Goal: Task Accomplishment & Management: Complete application form

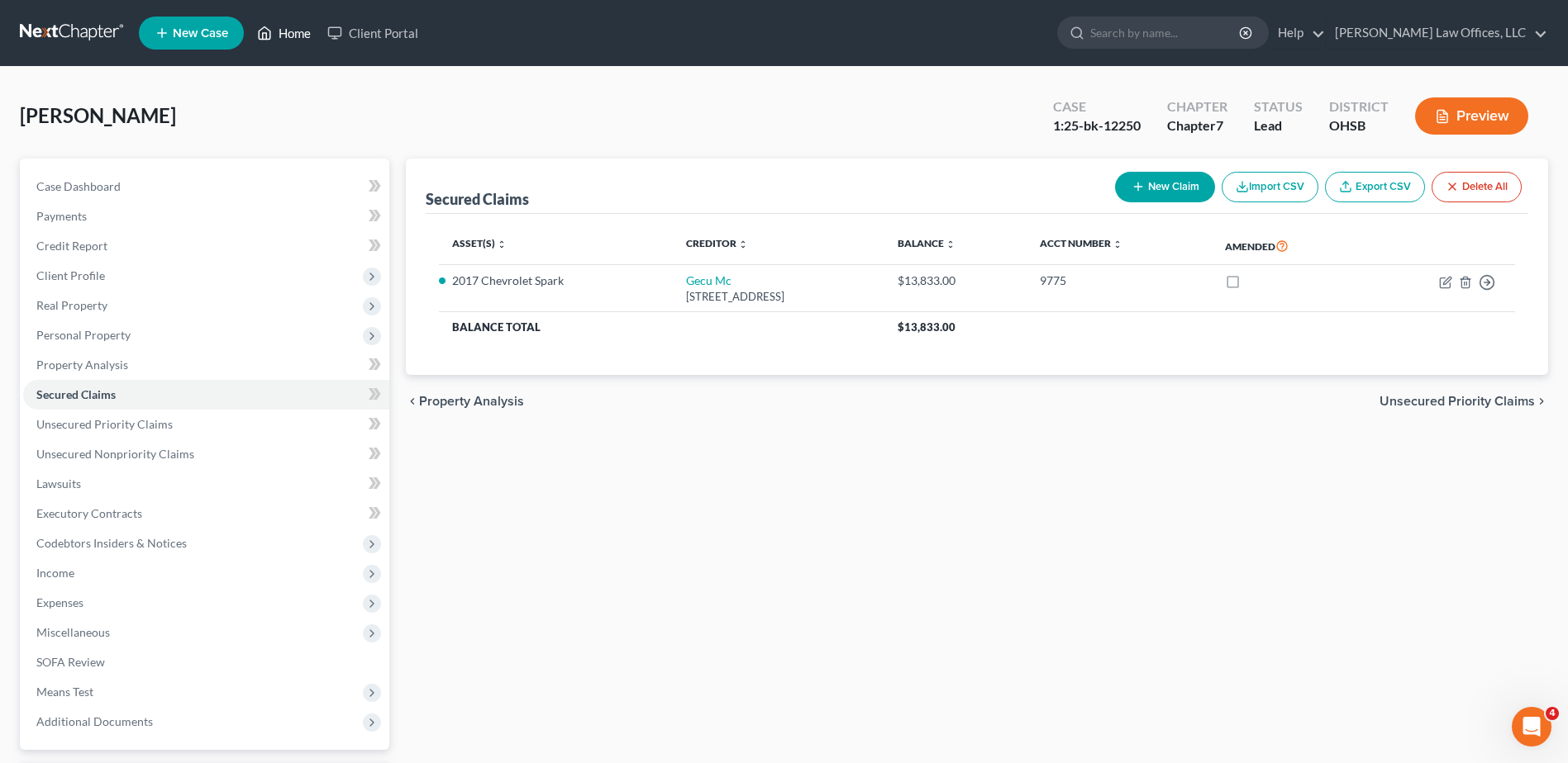
click at [302, 36] on link "Home" at bounding box center [283, 33] width 70 height 30
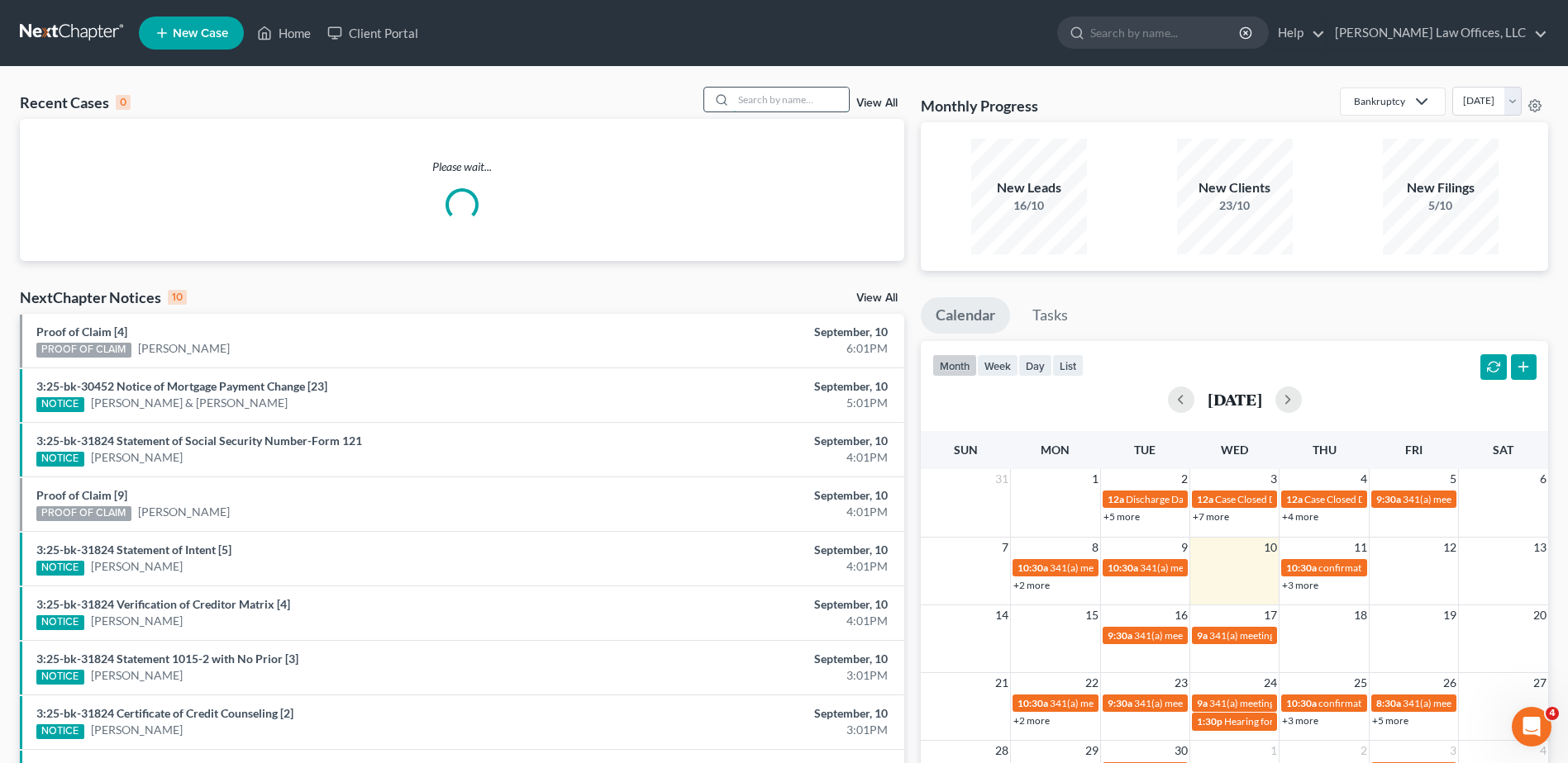
click at [754, 98] on input "search" at bounding box center [790, 99] width 116 height 24
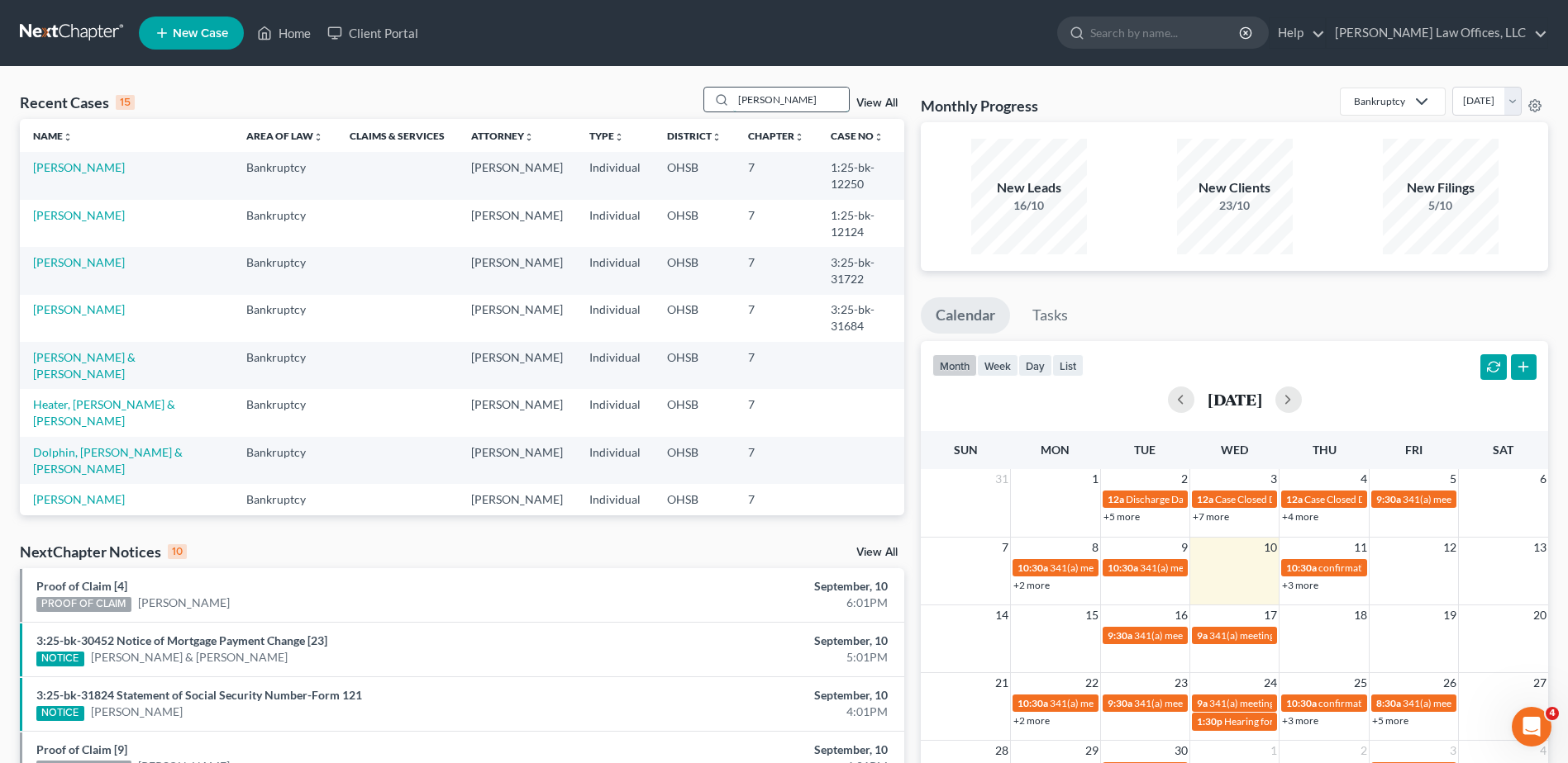
type input "[PERSON_NAME]"
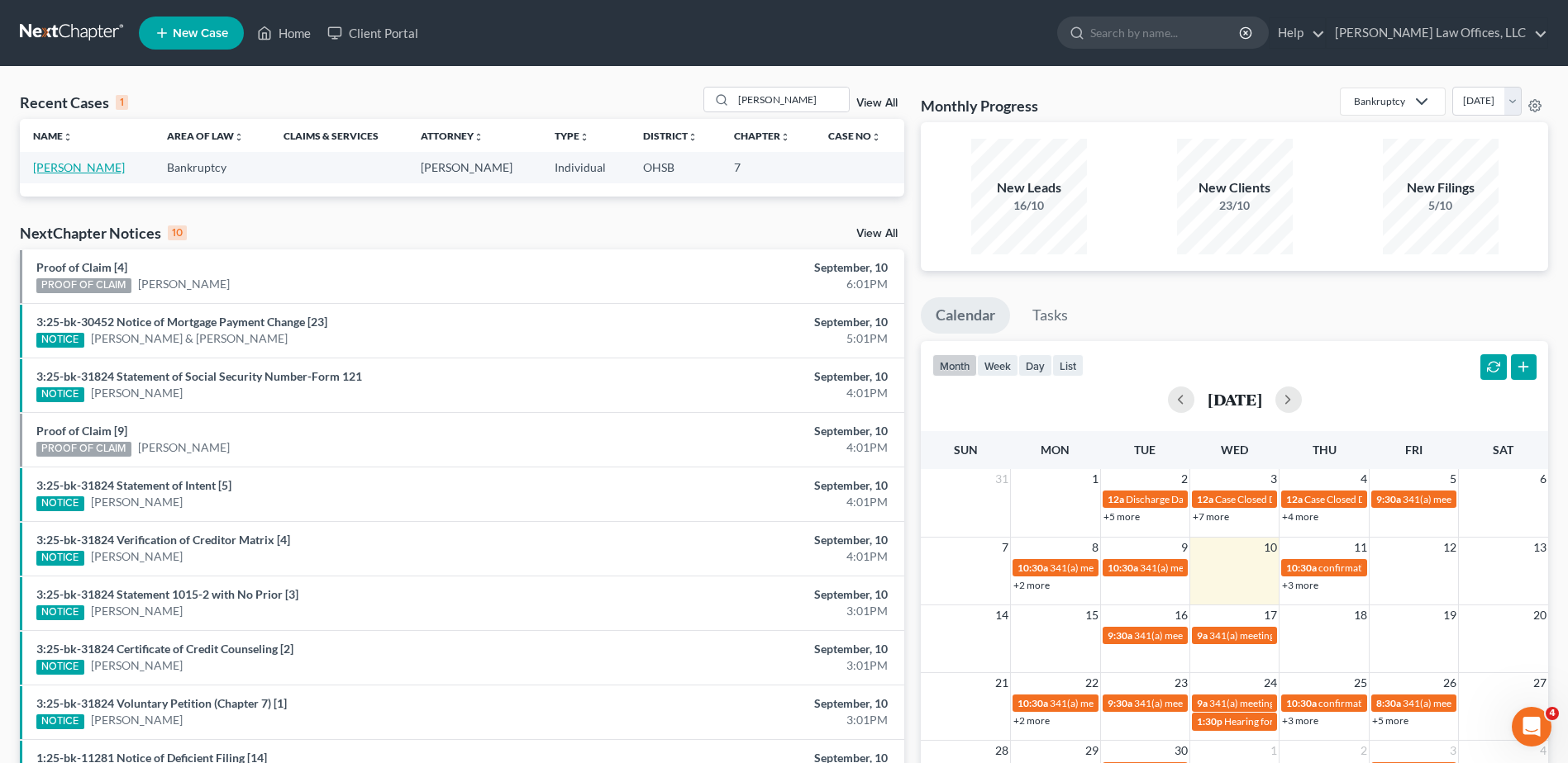
click at [54, 166] on link "[PERSON_NAME]" at bounding box center [78, 167] width 91 height 14
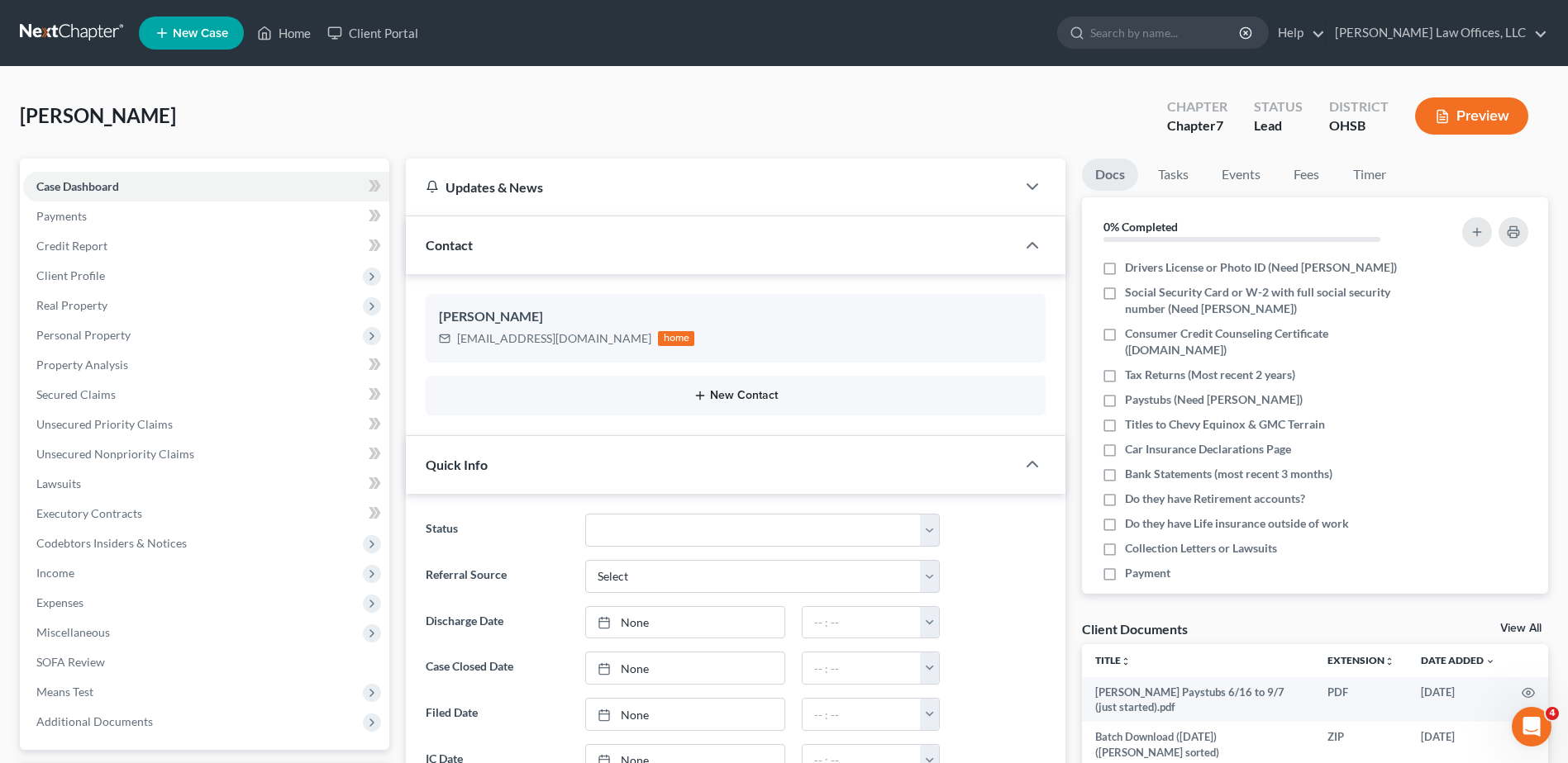
click at [746, 395] on button "New Contact" at bounding box center [735, 395] width 593 height 13
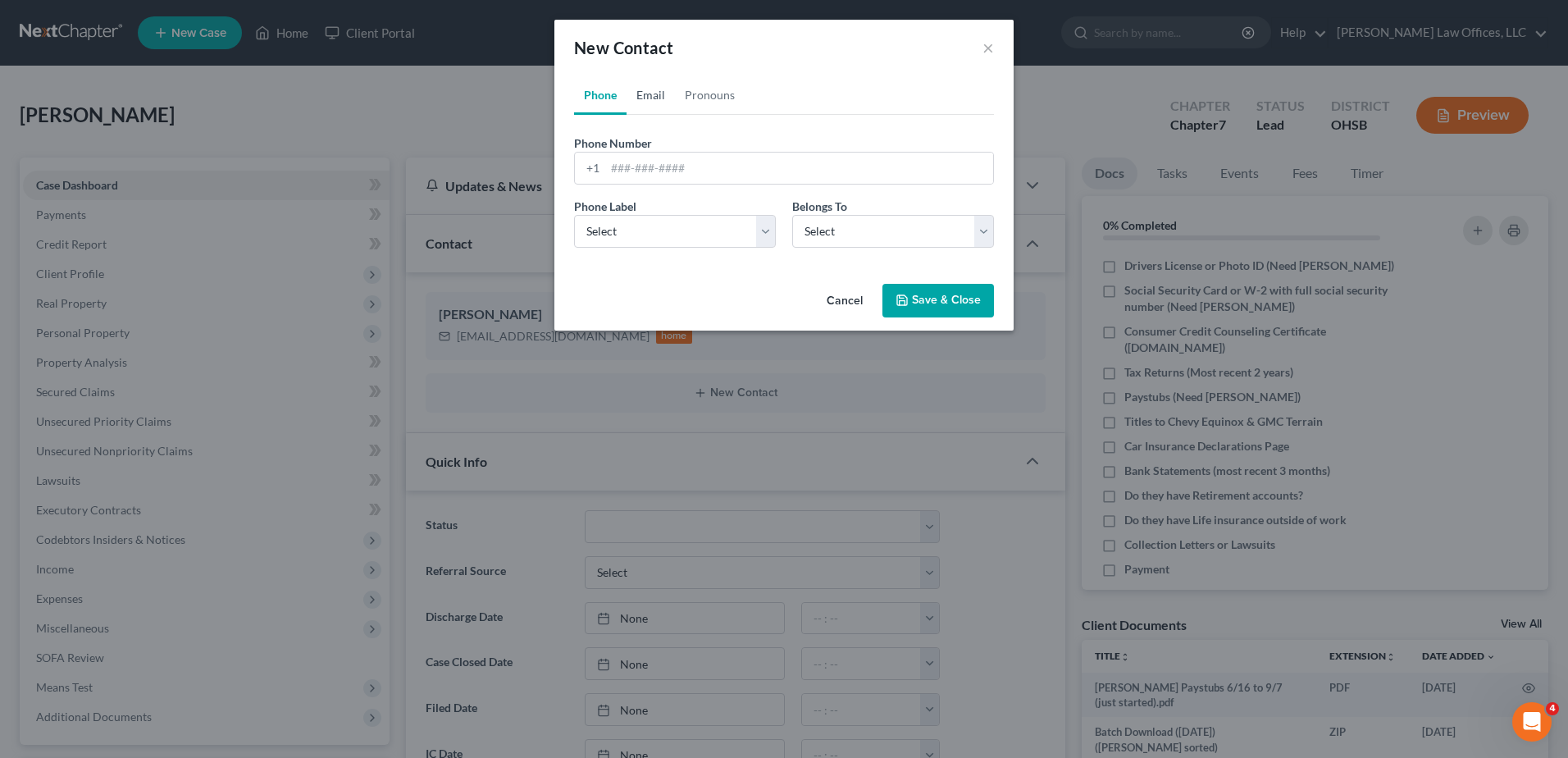
click at [656, 96] on link "Email" at bounding box center [651, 95] width 49 height 39
paste input "[EMAIL_ADDRESS][DOMAIN_NAME]"
type input "[EMAIL_ADDRESS][DOMAIN_NAME]"
click at [636, 229] on select "Select Home Work Other" at bounding box center [675, 231] width 202 height 32
select select "0"
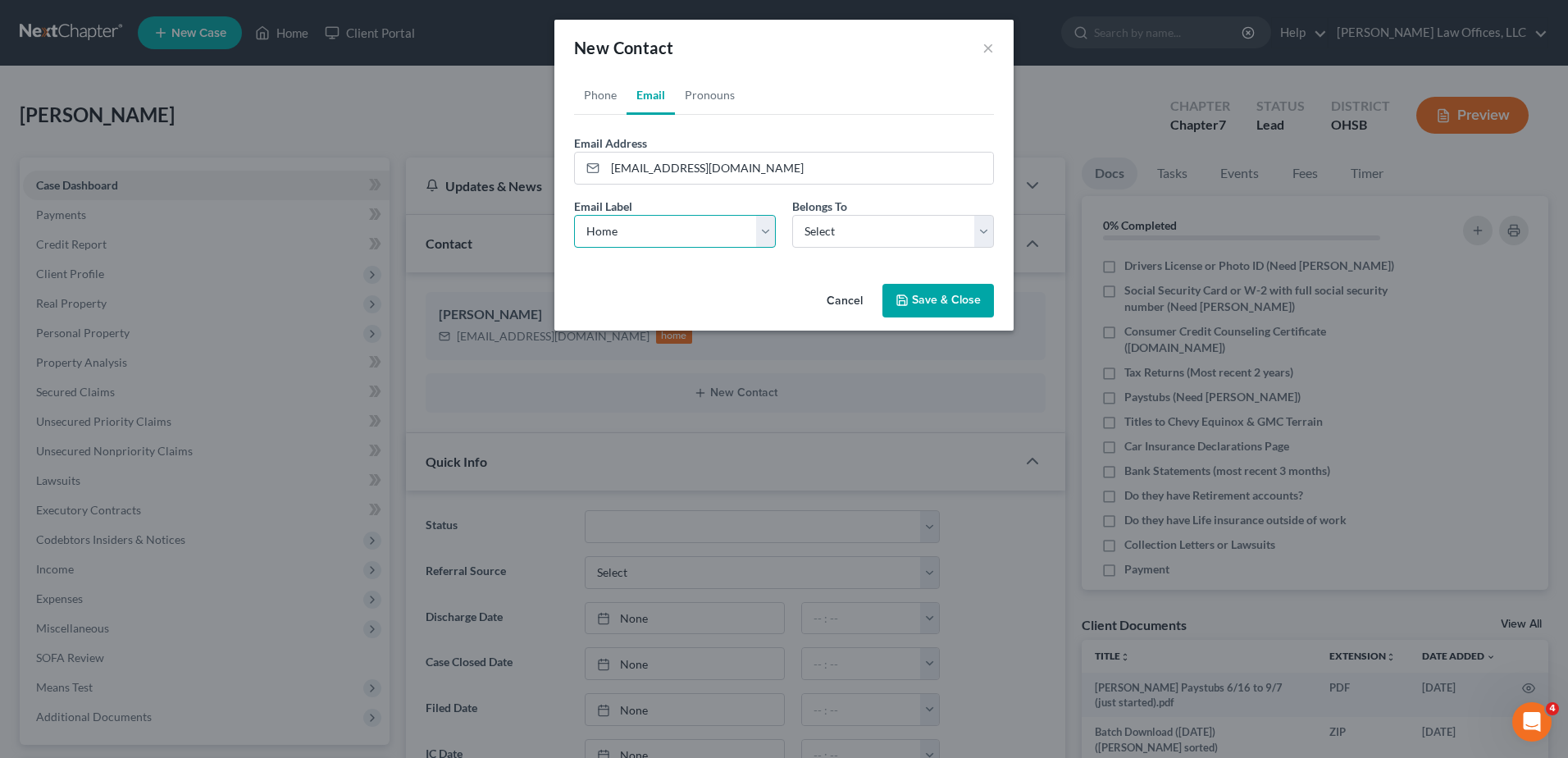
click at [574, 215] on select "Select Home Work Other" at bounding box center [675, 231] width 202 height 32
click at [811, 235] on select "Select Client Other" at bounding box center [892, 231] width 202 height 32
select select "1"
click at [792, 215] on select "Select Client Other" at bounding box center [892, 231] width 202 height 32
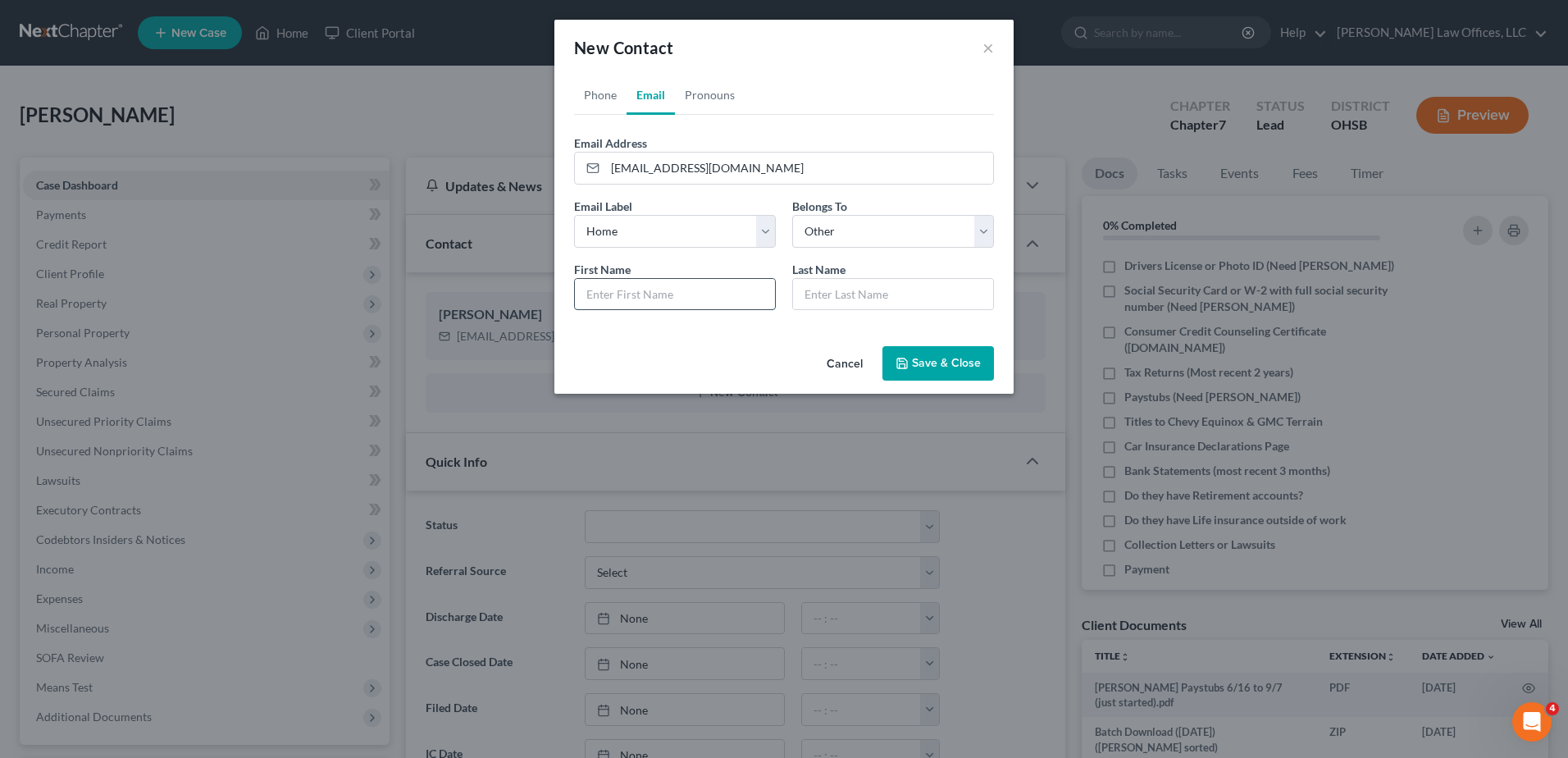
click at [656, 293] on input "text" at bounding box center [675, 294] width 200 height 32
type input "[PERSON_NAME]"
drag, startPoint x: 674, startPoint y: 337, endPoint x: 778, endPoint y: 369, distance: 108.8
click at [674, 337] on div "Phone Email Pronouns Phone Number * +1 Ext. Phone Label * Select Mobile Home Wo…" at bounding box center [784, 207] width 460 height 264
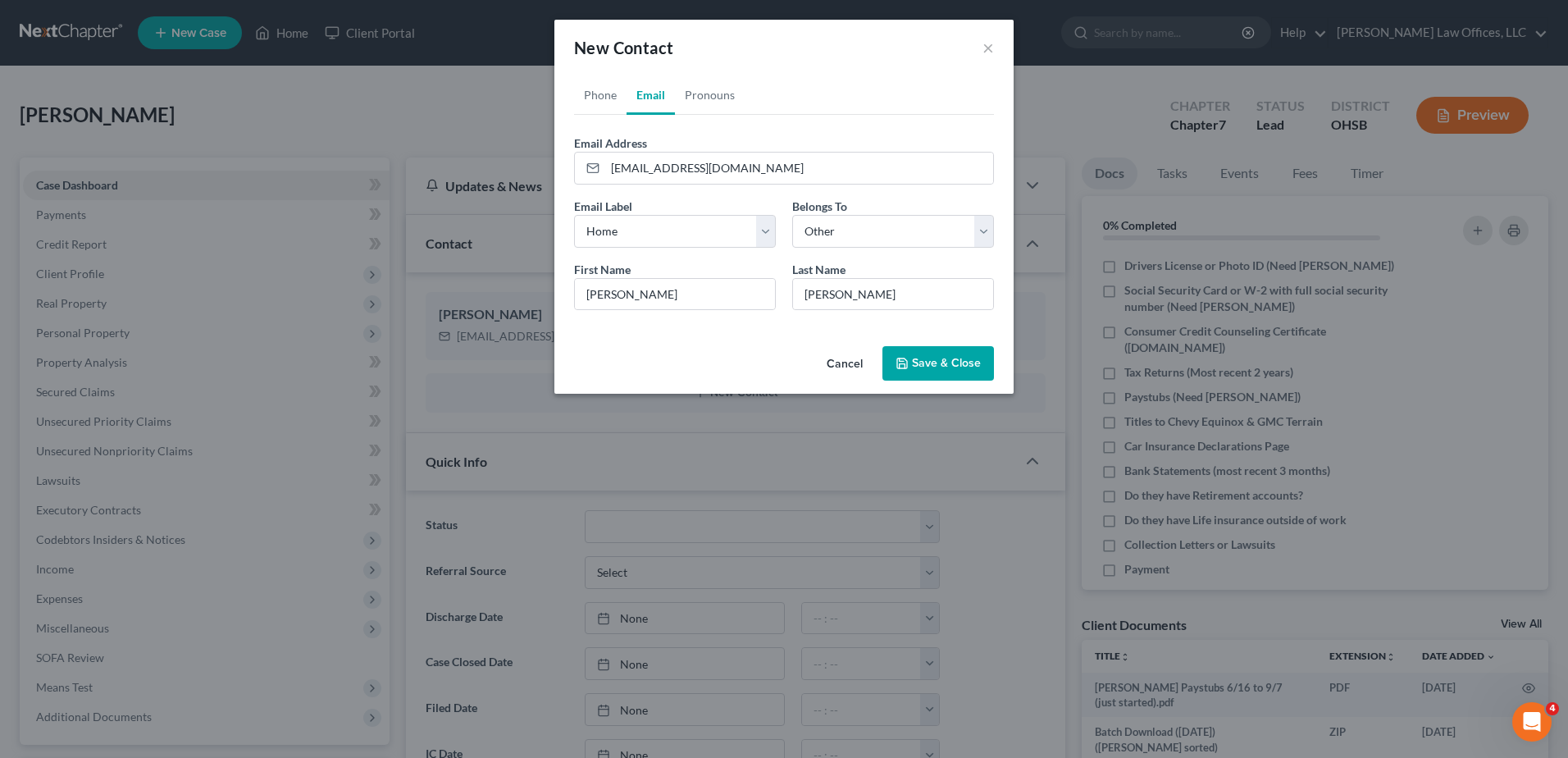
click at [929, 364] on button "Save & Close" at bounding box center [938, 363] width 112 height 34
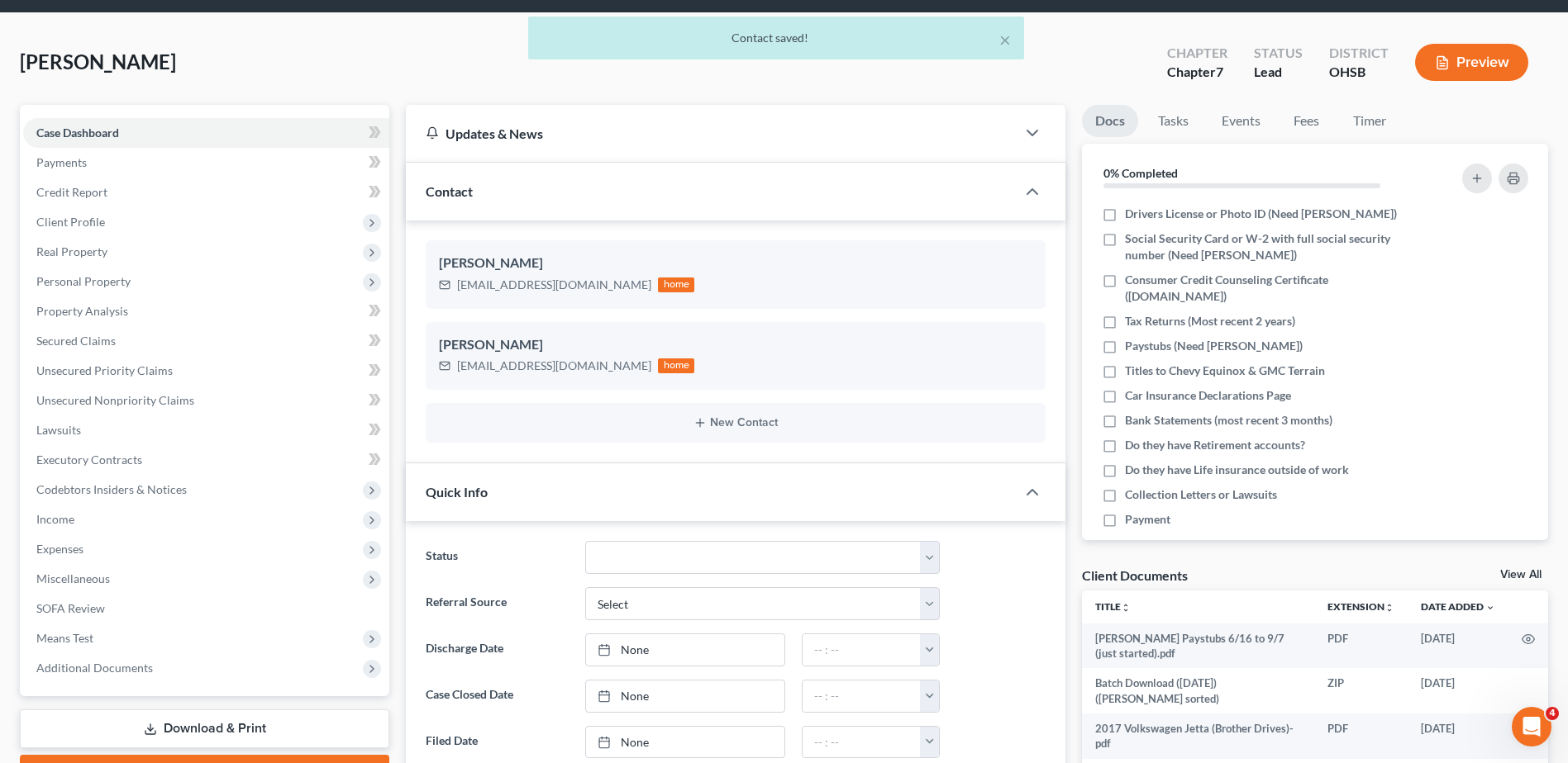
scroll to position [83, 0]
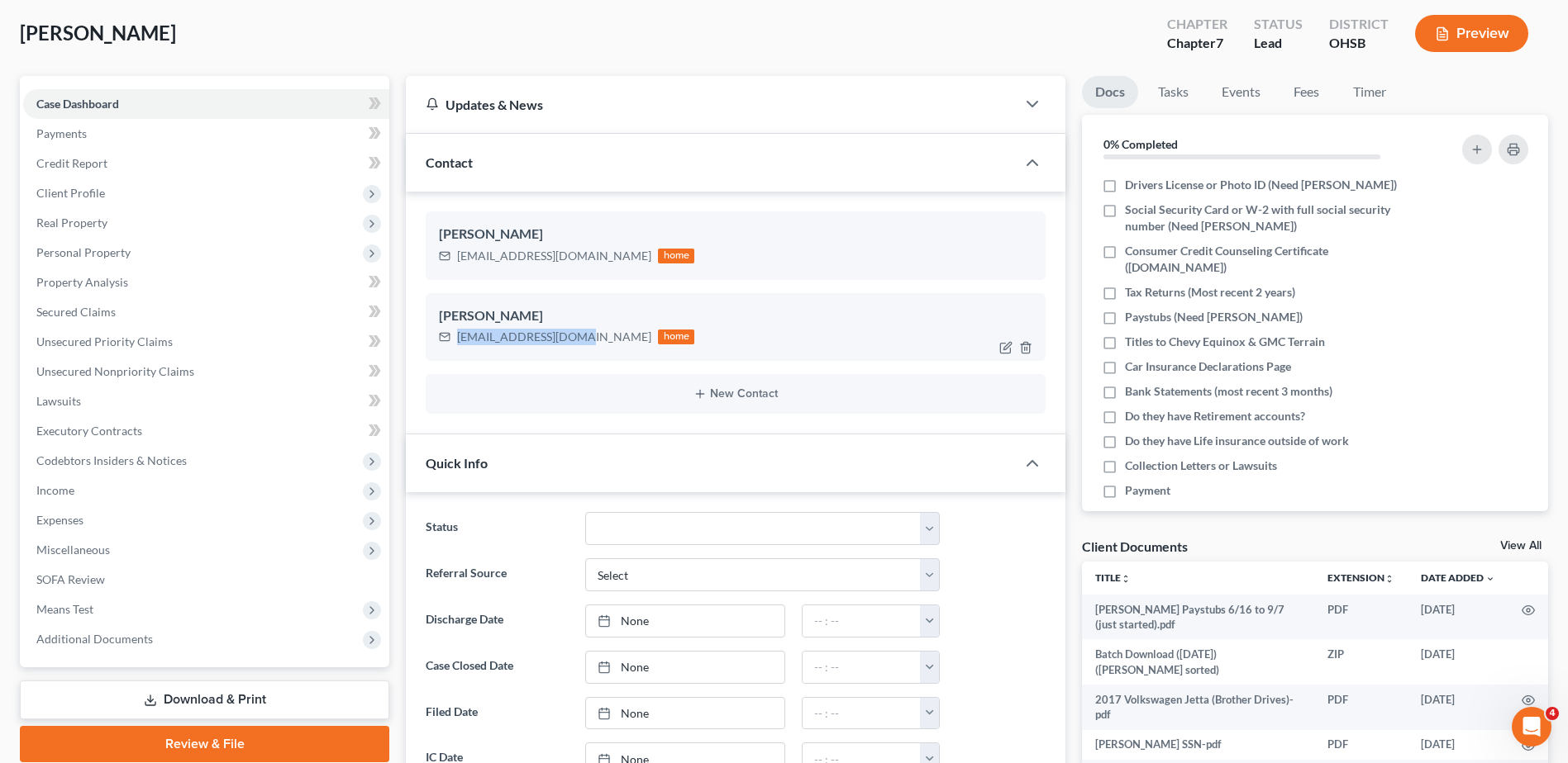
drag, startPoint x: 581, startPoint y: 336, endPoint x: 458, endPoint y: 339, distance: 123.0
click at [458, 339] on div "[EMAIL_ADDRESS][DOMAIN_NAME]" at bounding box center [554, 337] width 194 height 16
copy div "[EMAIL_ADDRESS][DOMAIN_NAME]"
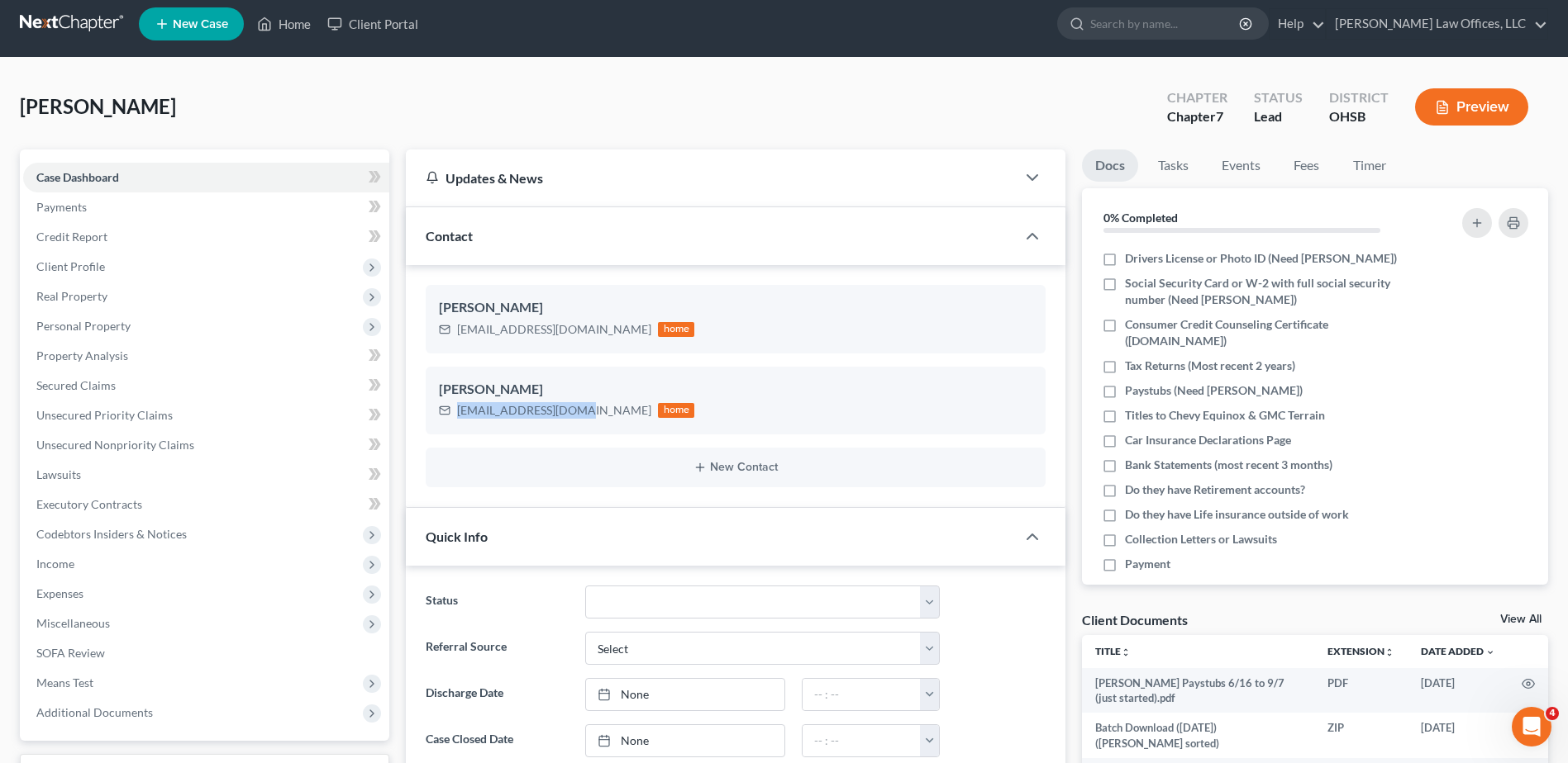
scroll to position [0, 0]
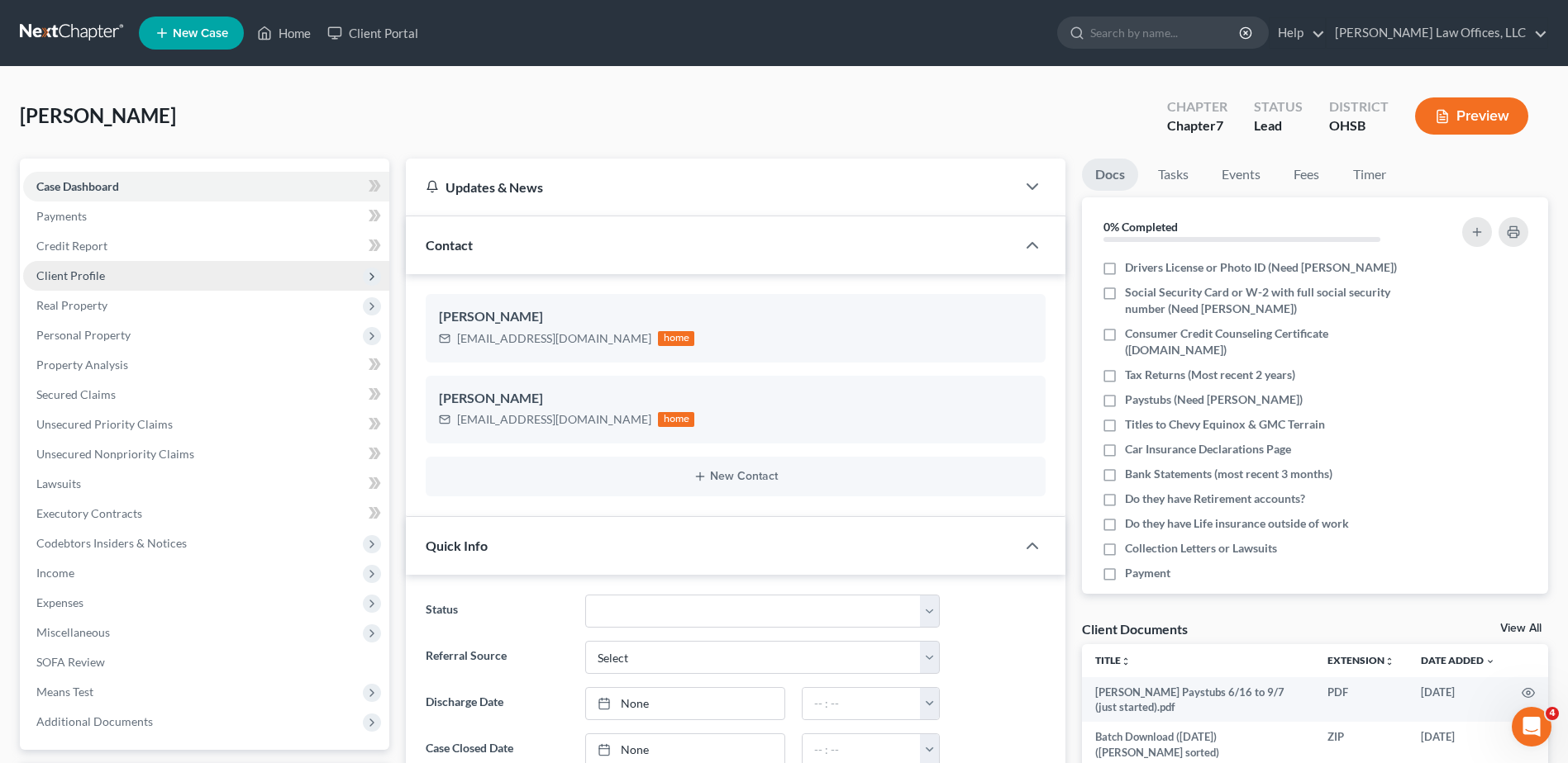
click at [65, 275] on span "Client Profile" at bounding box center [70, 275] width 68 height 14
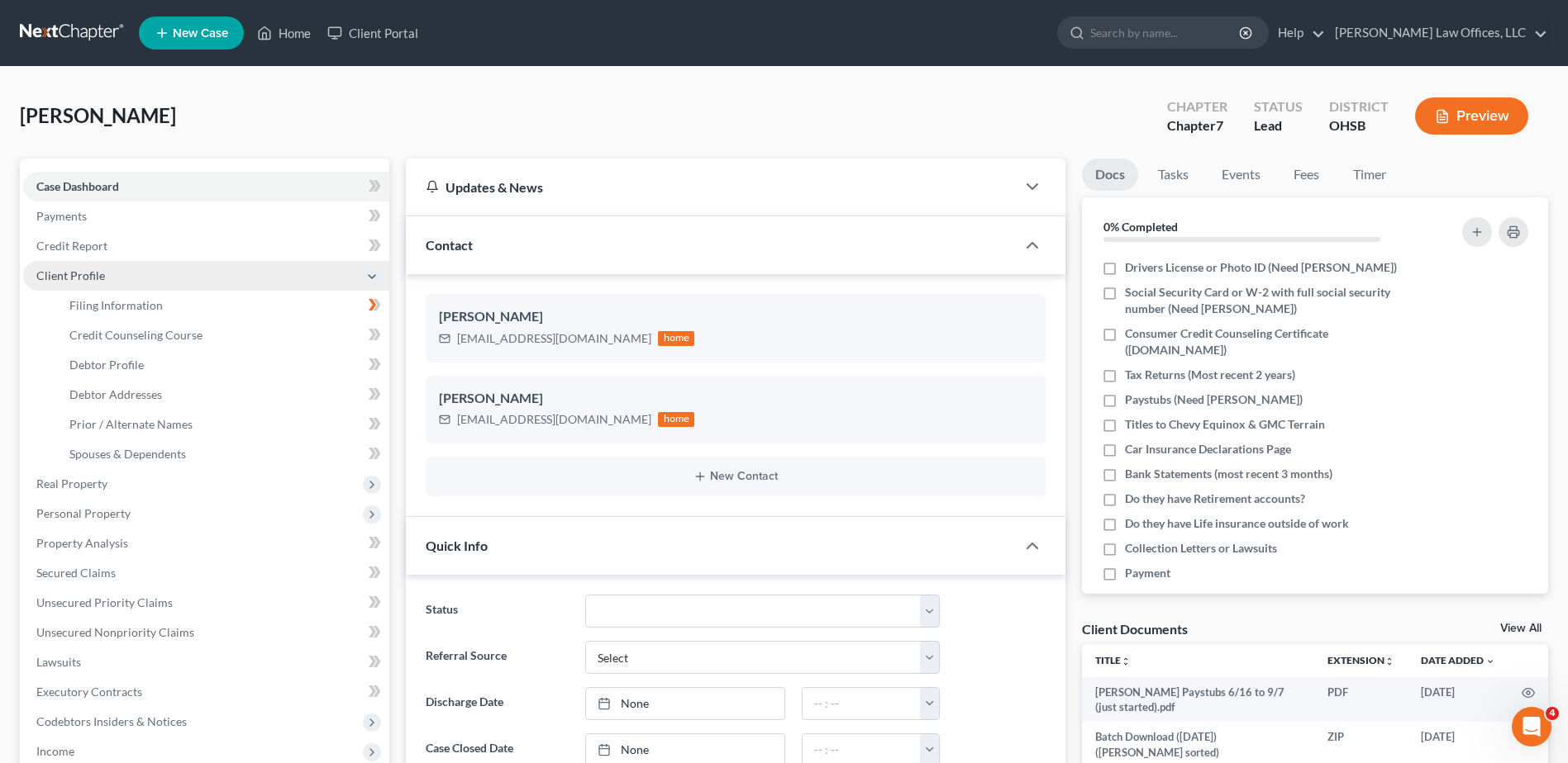
click at [67, 269] on span "Client Profile" at bounding box center [70, 275] width 68 height 14
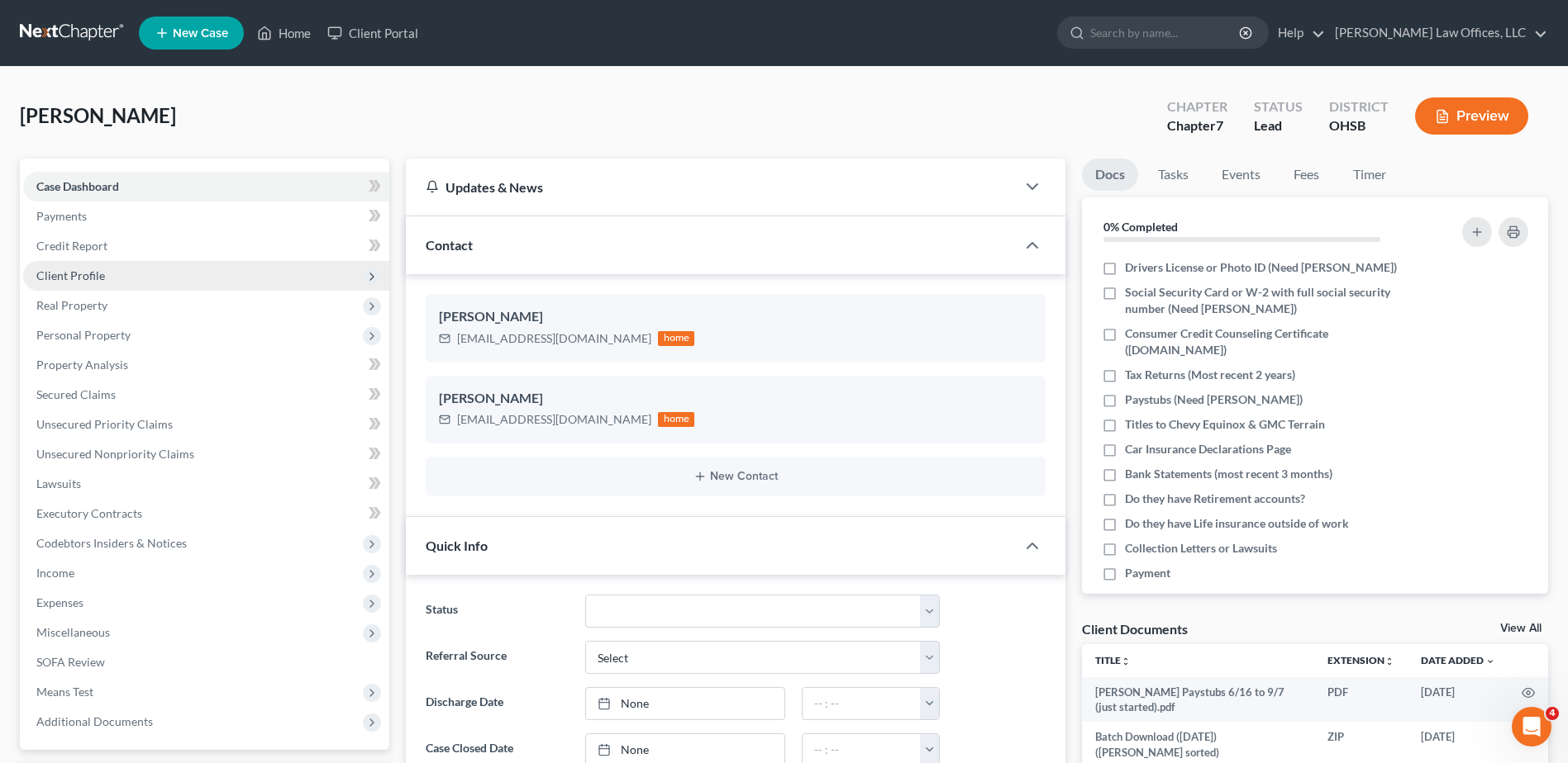
click at [68, 269] on span "Client Profile" at bounding box center [70, 275] width 68 height 14
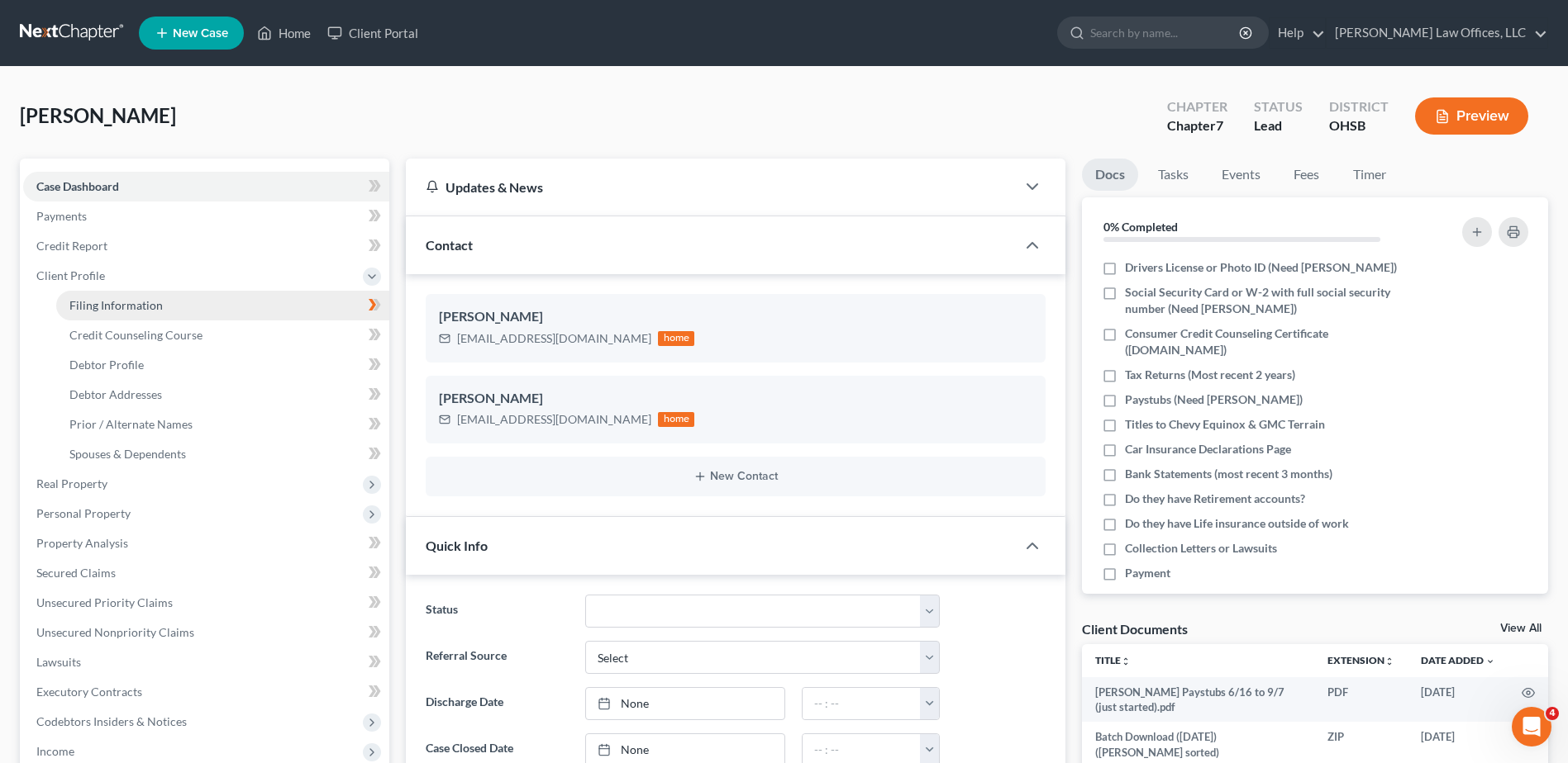
click at [92, 300] on span "Filing Information" at bounding box center [116, 305] width 93 height 14
select select "1"
select select "0"
select select "62"
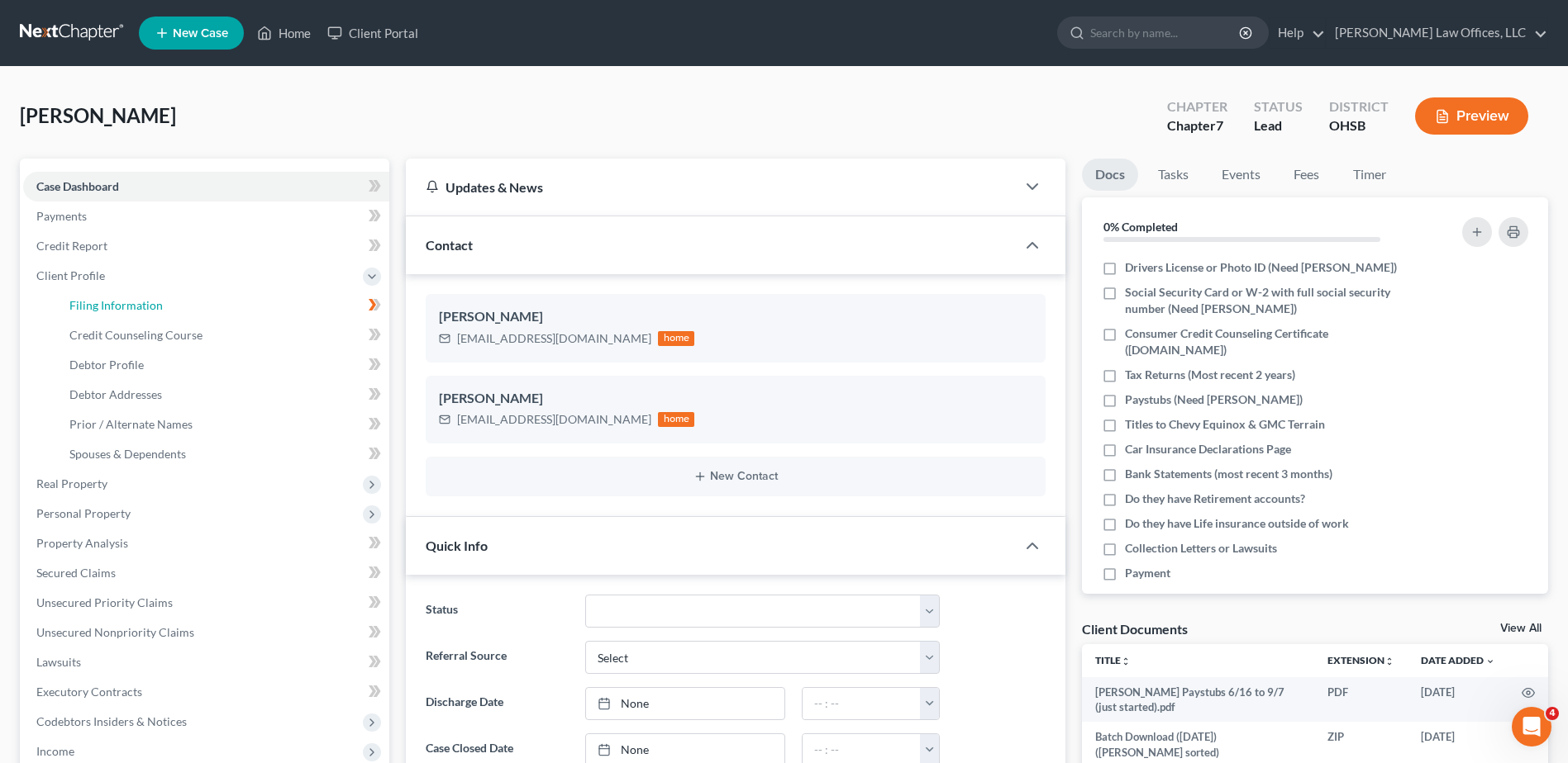
select select "0"
select select "36"
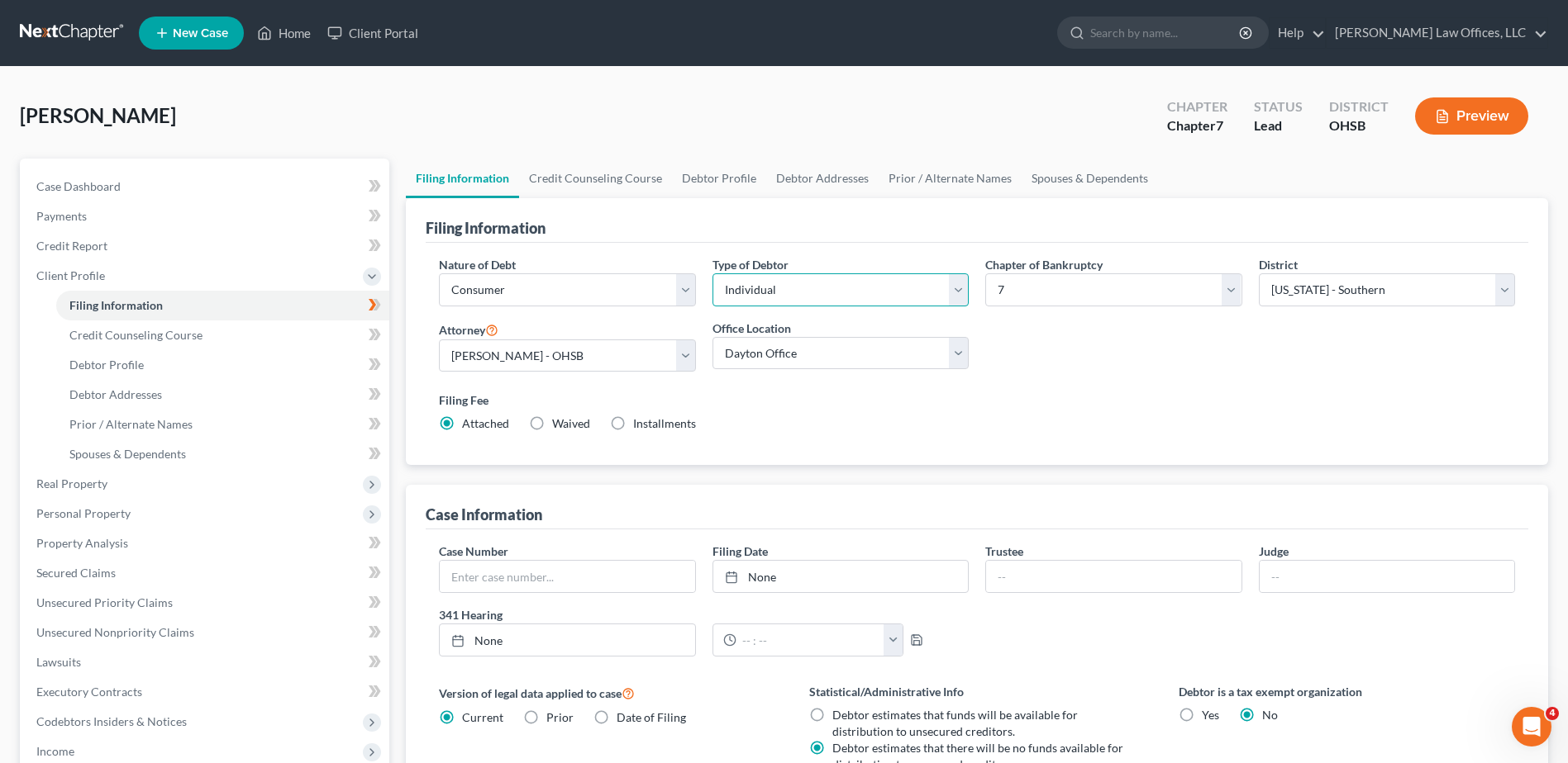
click at [797, 292] on select "Select Individual Joint" at bounding box center [840, 290] width 256 height 33
select select "1"
click at [712, 273] on select "Select Individual Joint" at bounding box center [840, 290] width 256 height 33
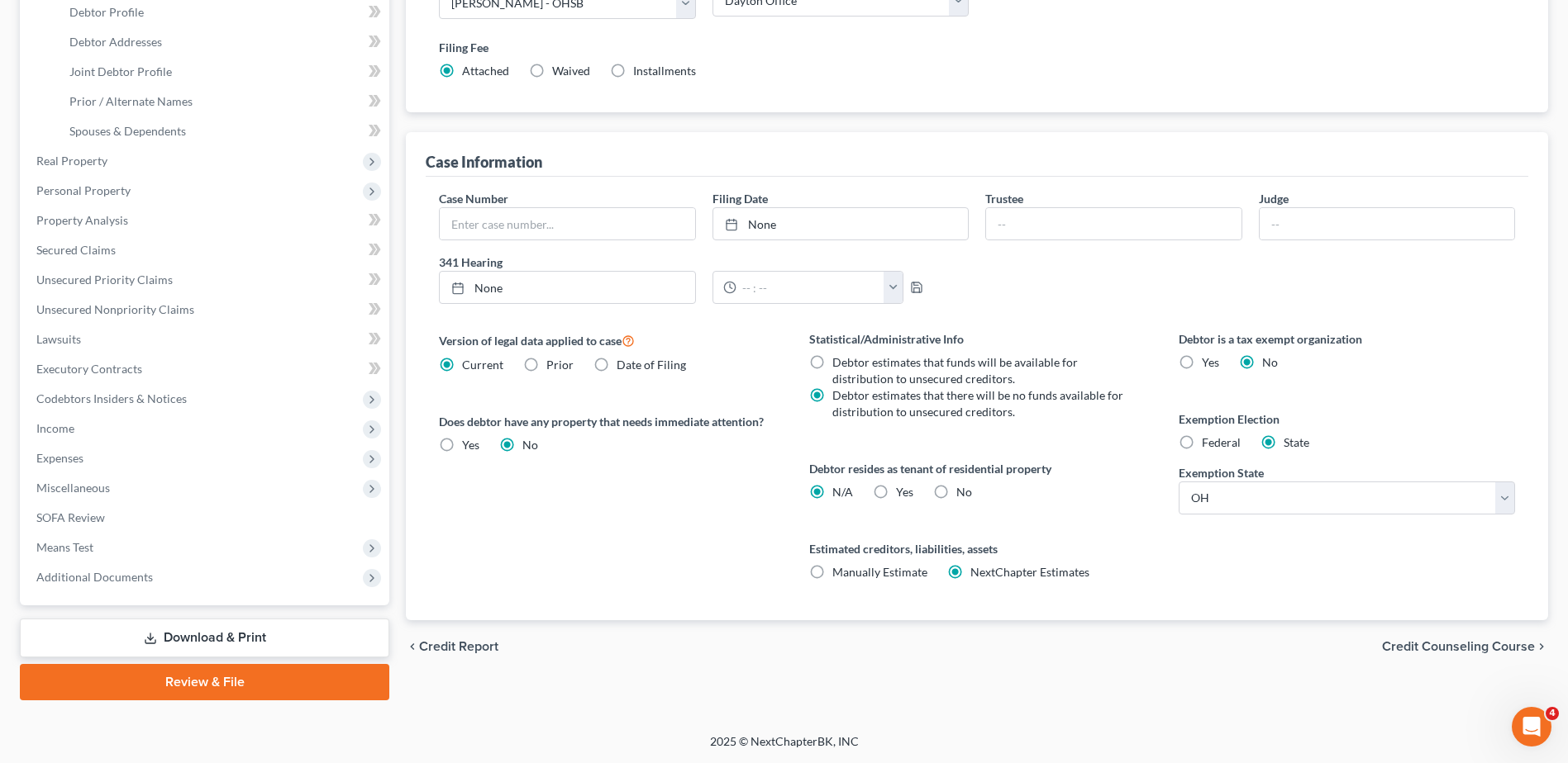
click at [1392, 642] on span "Credit Counseling Course" at bounding box center [1457, 647] width 153 height 13
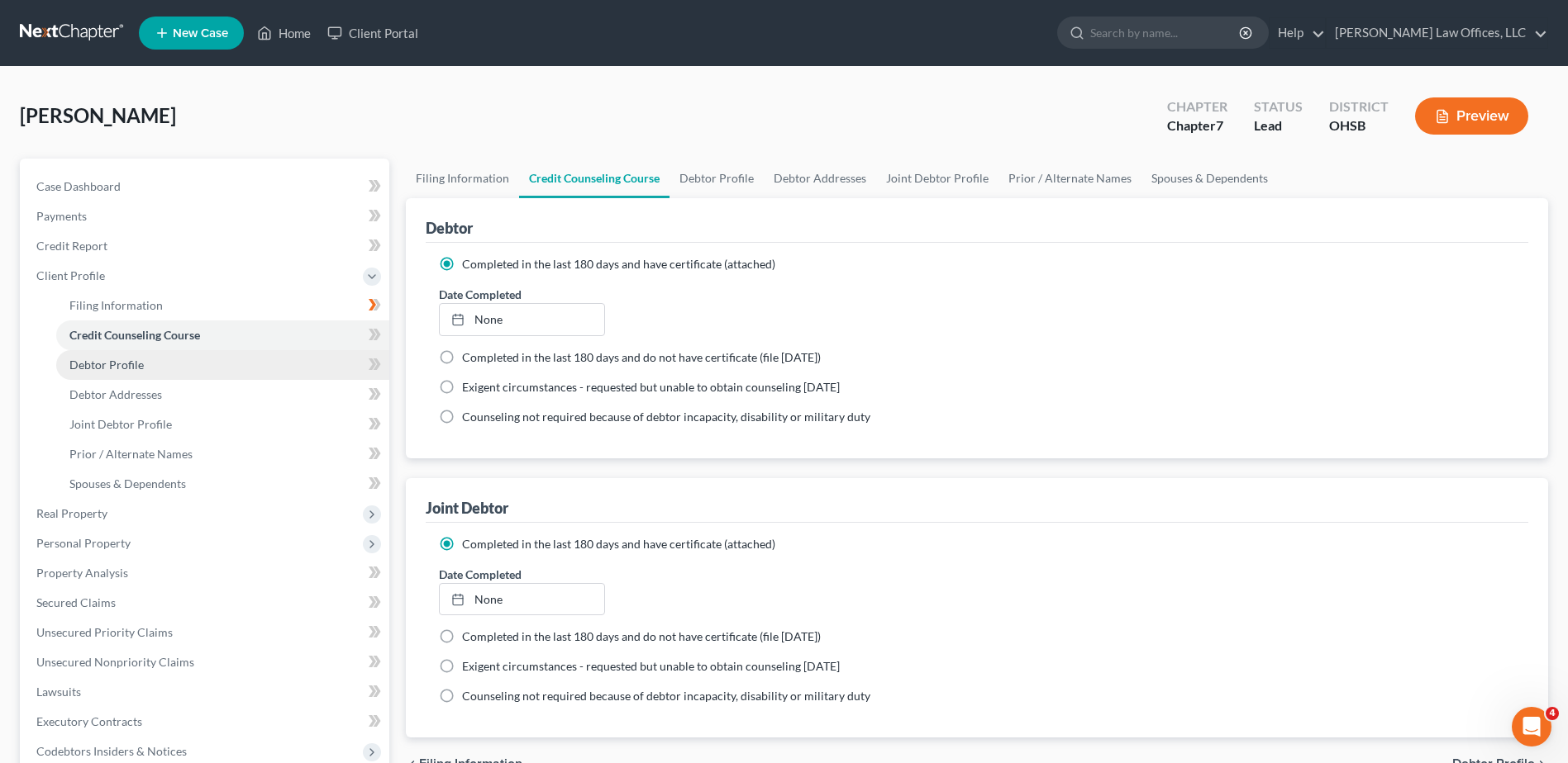
click at [107, 361] on span "Debtor Profile" at bounding box center [106, 365] width 74 height 14
select select "1"
select select "0"
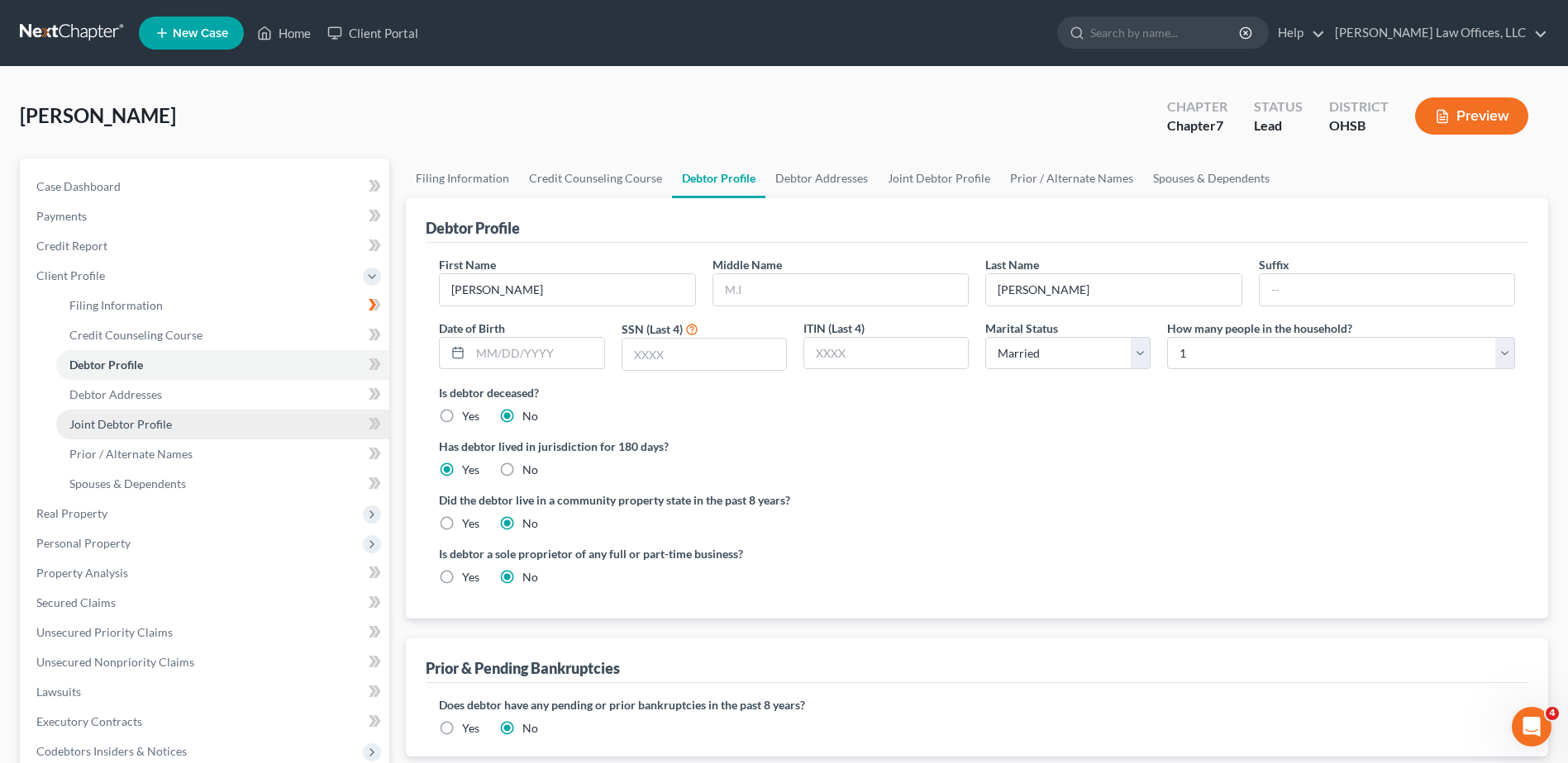
click at [108, 420] on span "Joint Debtor Profile" at bounding box center [120, 424] width 102 height 14
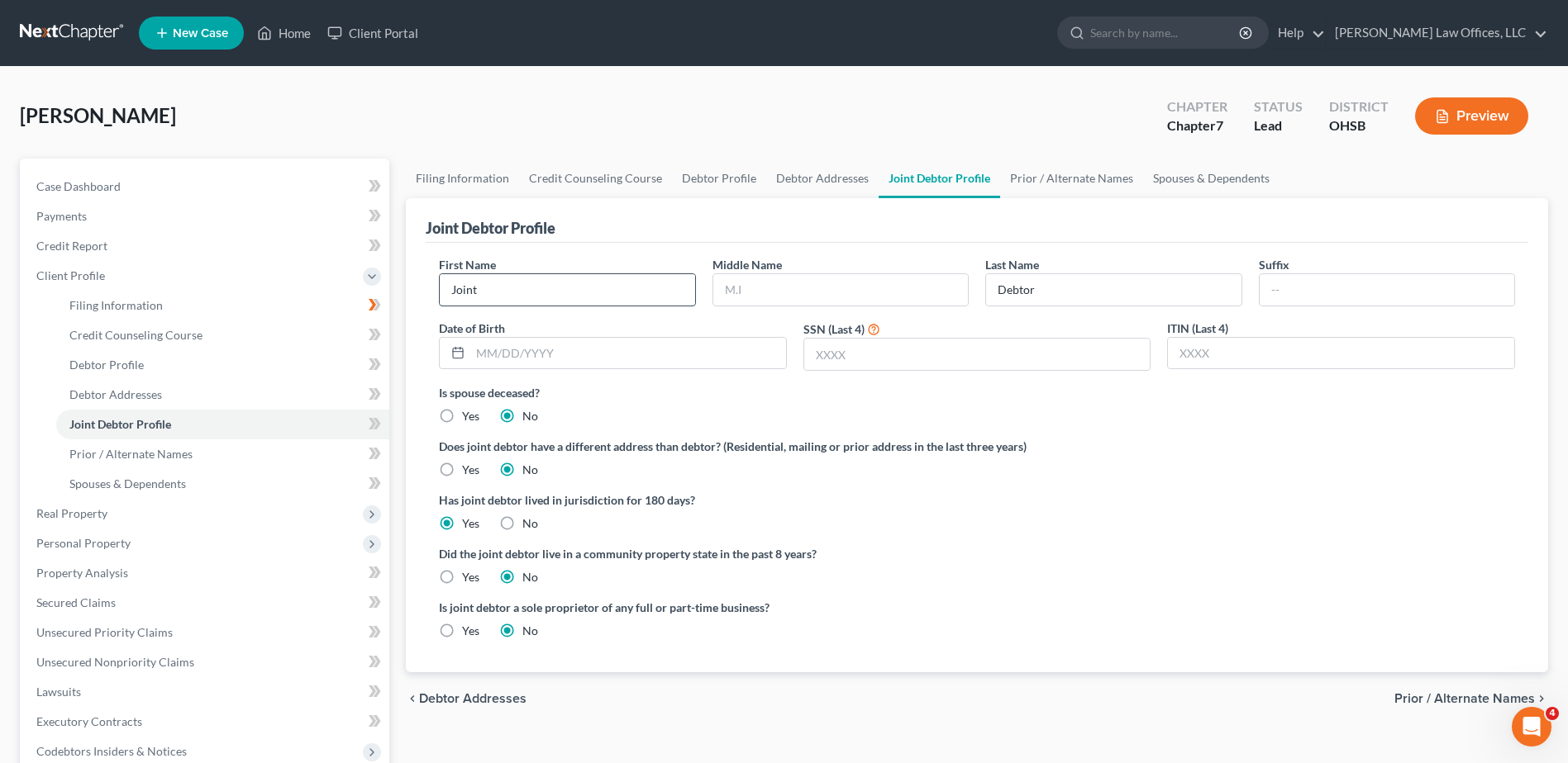
click at [501, 284] on input "Joint" at bounding box center [567, 290] width 254 height 32
drag, startPoint x: 499, startPoint y: 290, endPoint x: 347, endPoint y: 284, distance: 152.1
click at [347, 284] on div "Petition Navigation Case Dashboard Payments Invoices Payments Payments Credit R…" at bounding box center [784, 606] width 1545 height 895
type input "[PERSON_NAME]"
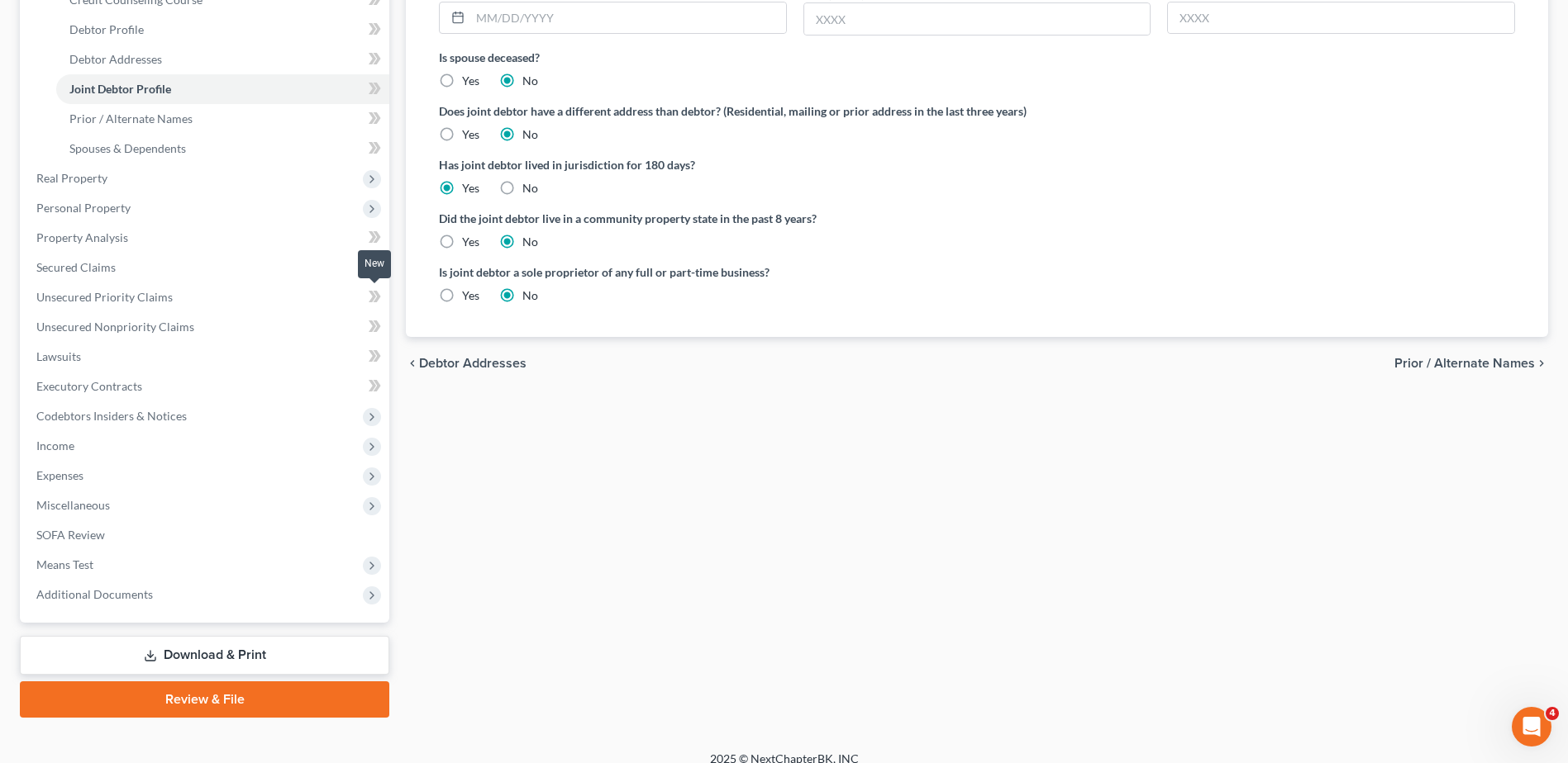
scroll to position [353, 0]
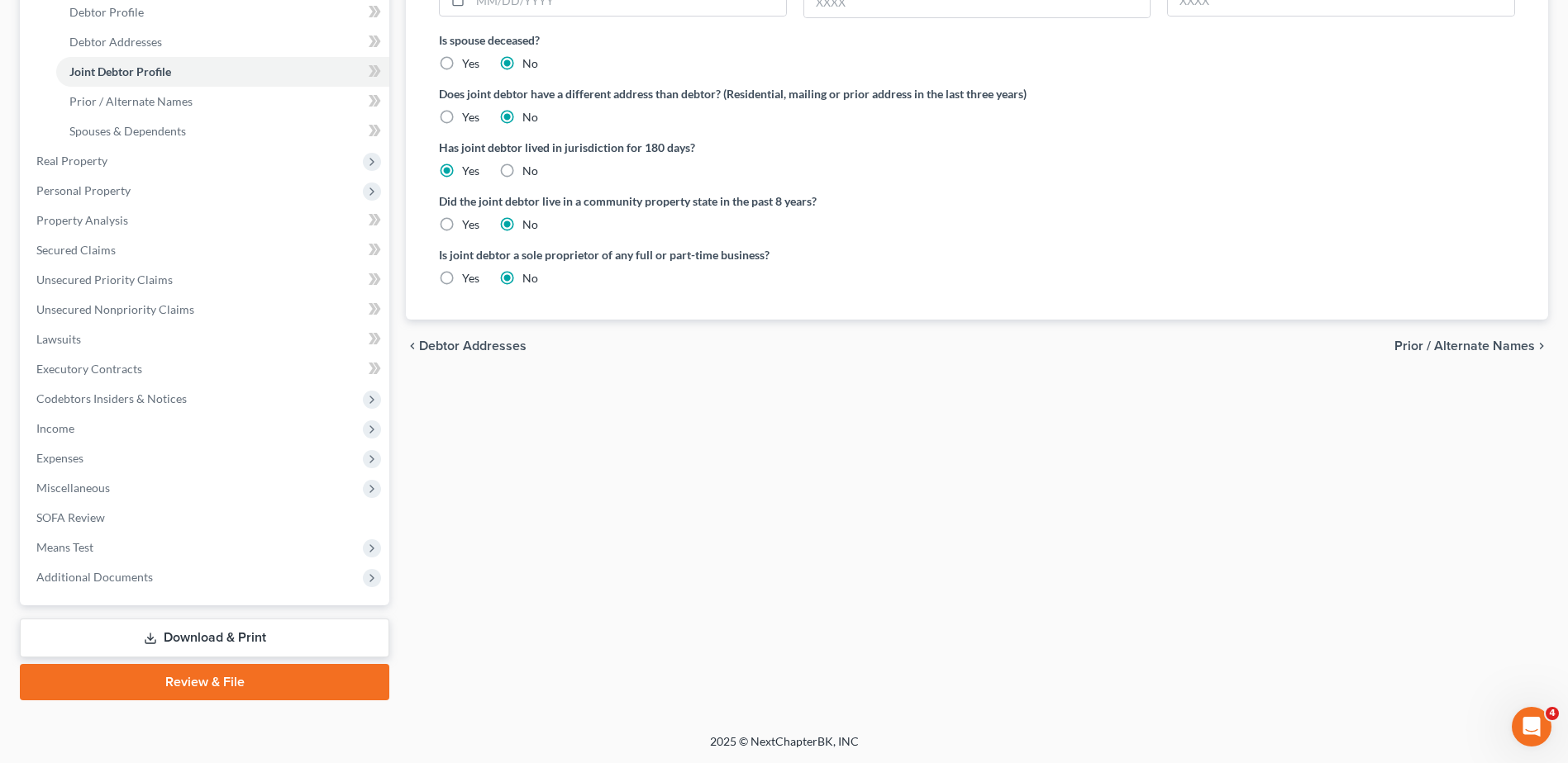
click at [1413, 346] on span "Prior / Alternate Names" at bounding box center [1464, 346] width 141 height 13
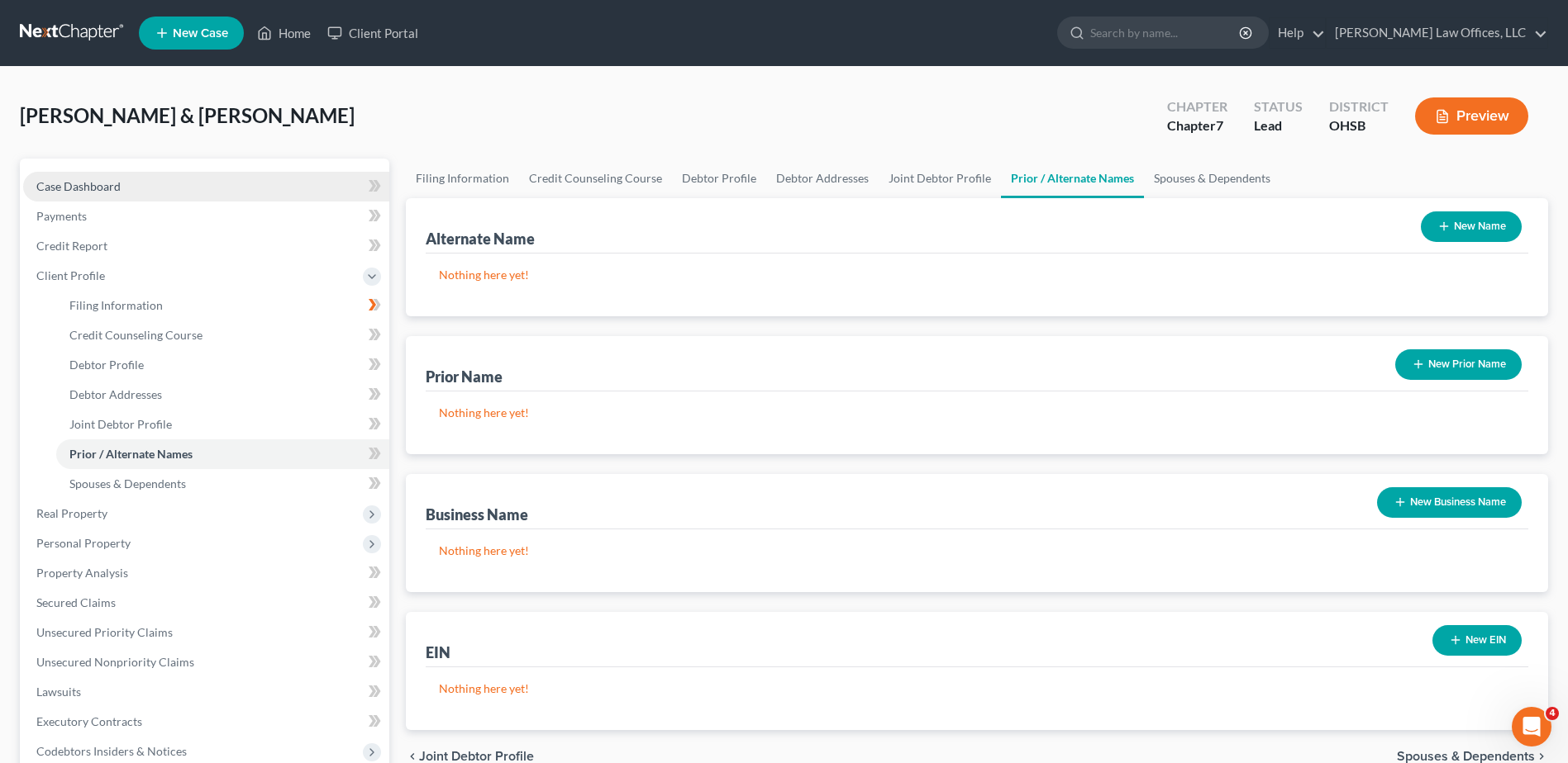
click at [90, 185] on span "Case Dashboard" at bounding box center [79, 186] width 85 height 14
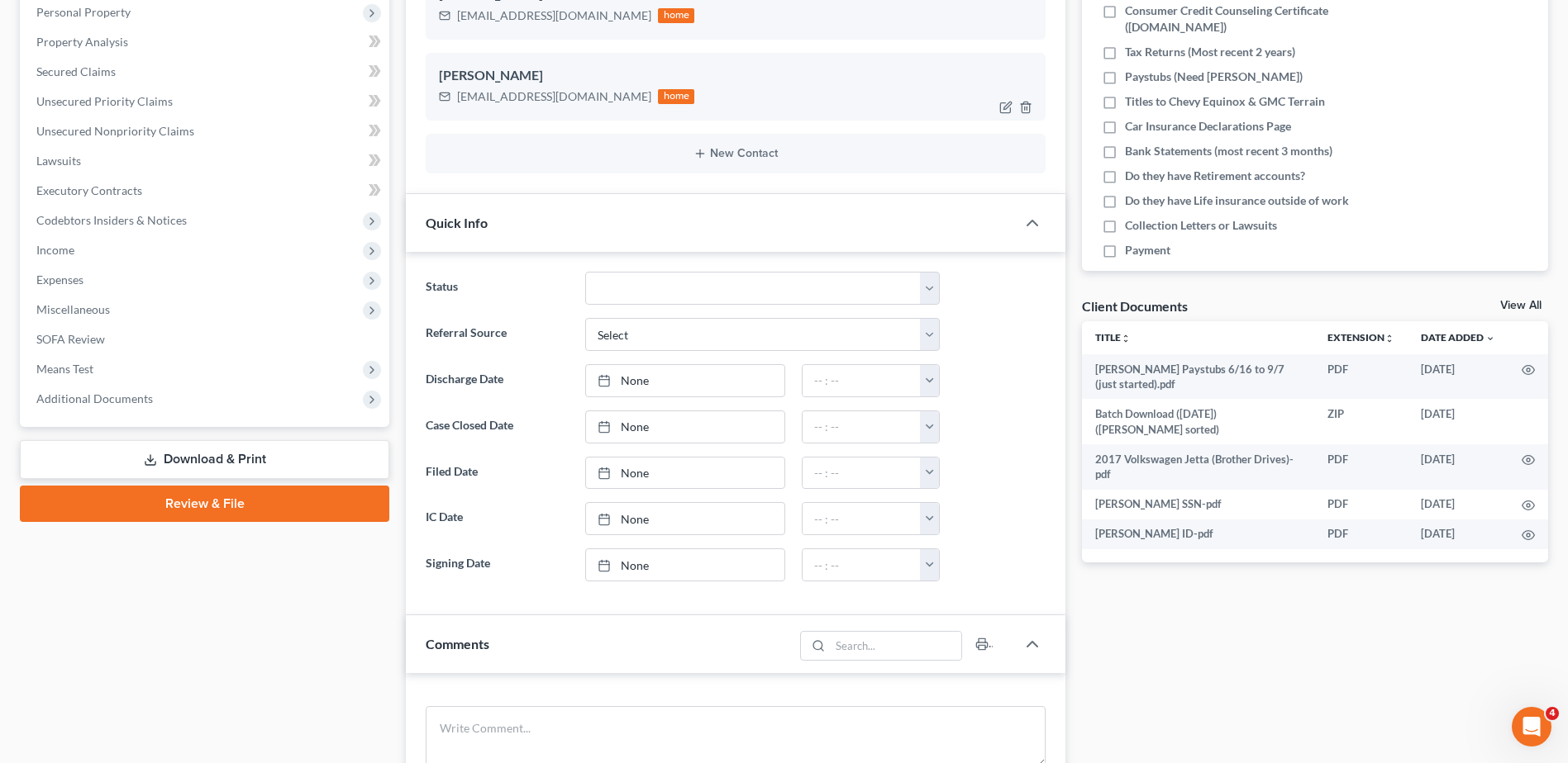
scroll to position [83, 0]
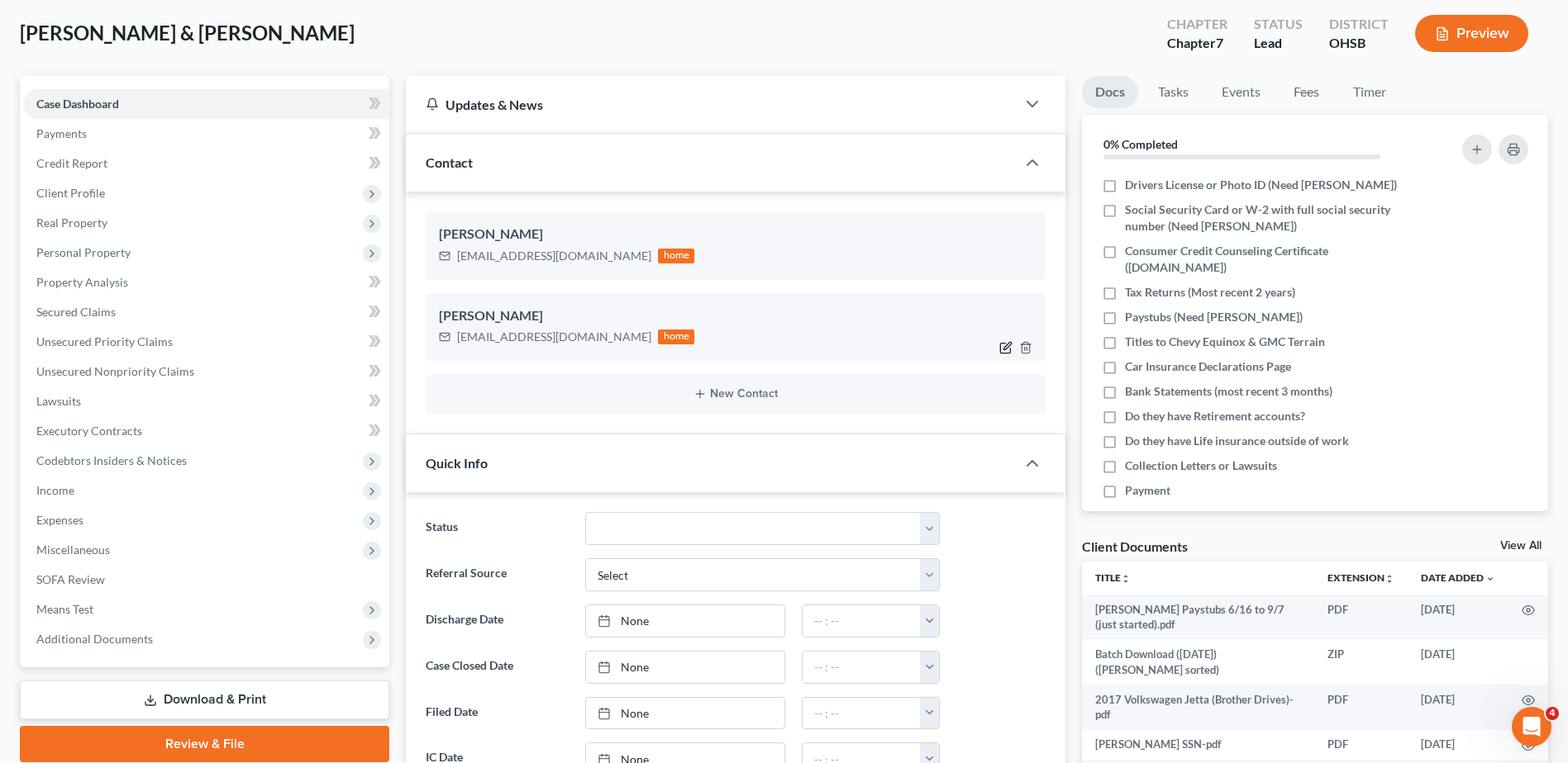
click at [1006, 347] on icon "button" at bounding box center [1006, 348] width 13 height 13
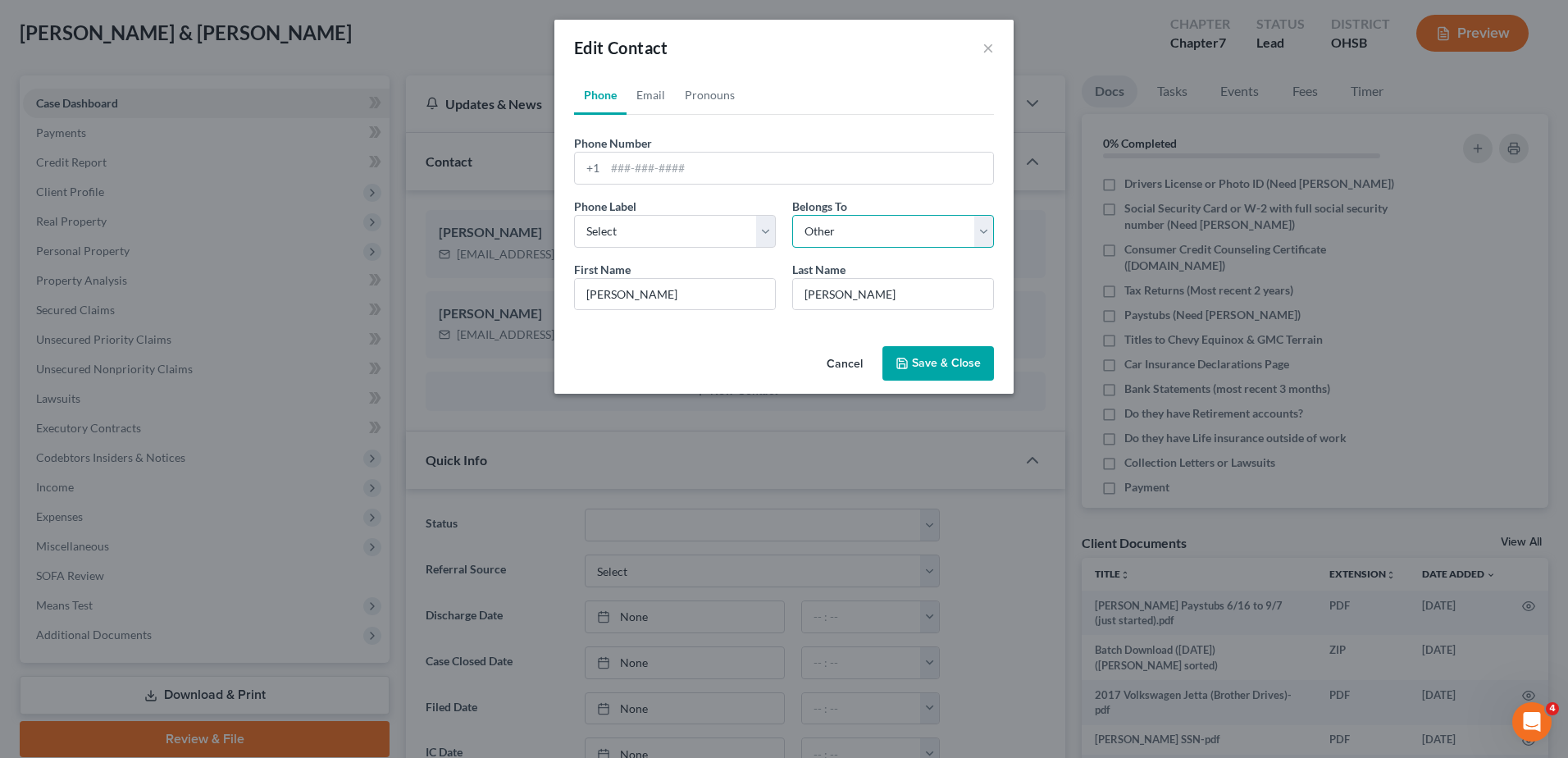
click at [851, 231] on select "Select Client Spouse Other" at bounding box center [892, 231] width 202 height 32
select select "1"
click at [792, 215] on select "Select Client Spouse Other" at bounding box center [892, 231] width 202 height 32
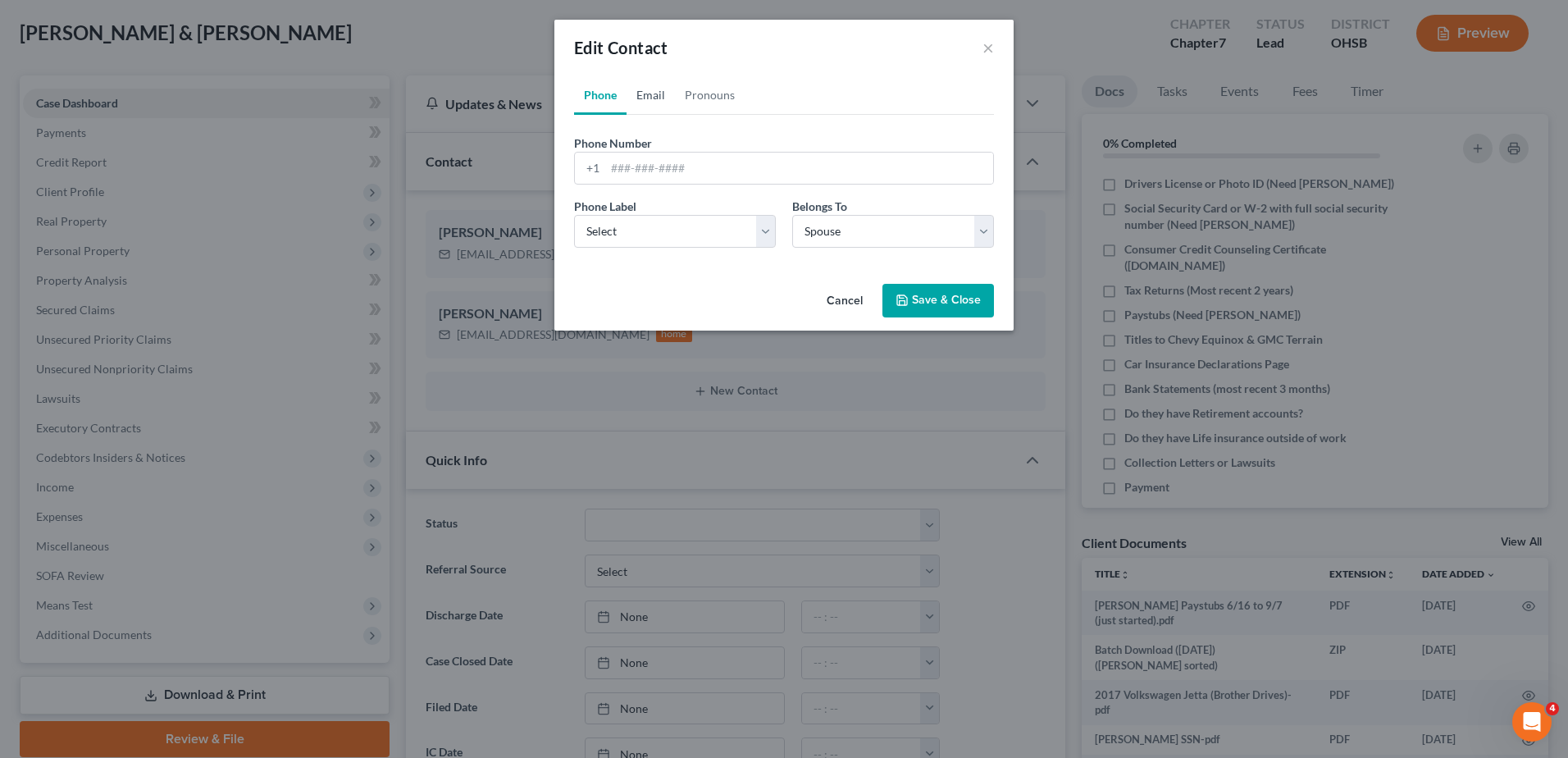
click at [653, 96] on link "Email" at bounding box center [651, 95] width 49 height 39
click at [920, 292] on button "Save & Close" at bounding box center [938, 301] width 112 height 34
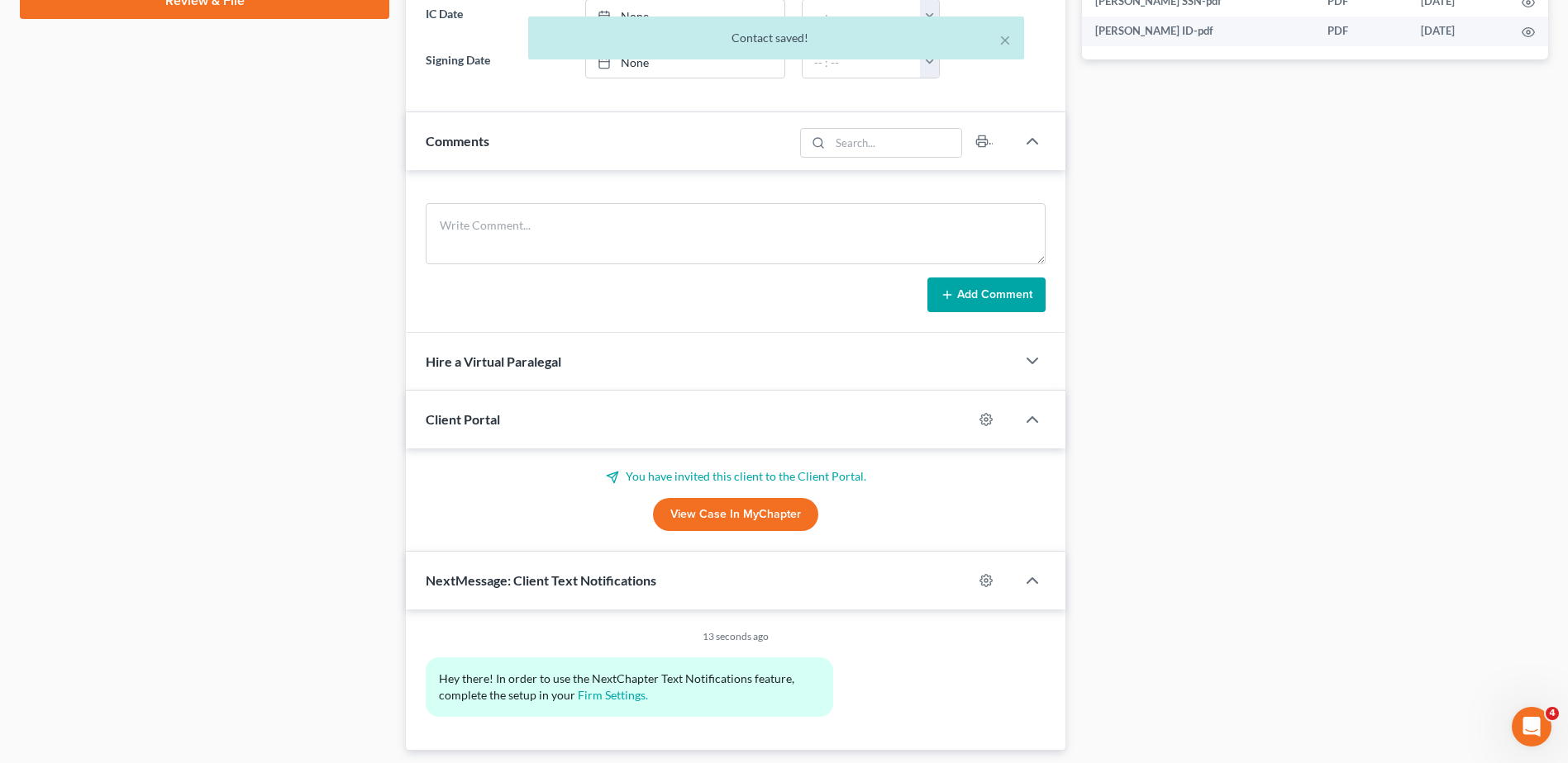
scroll to position [877, 0]
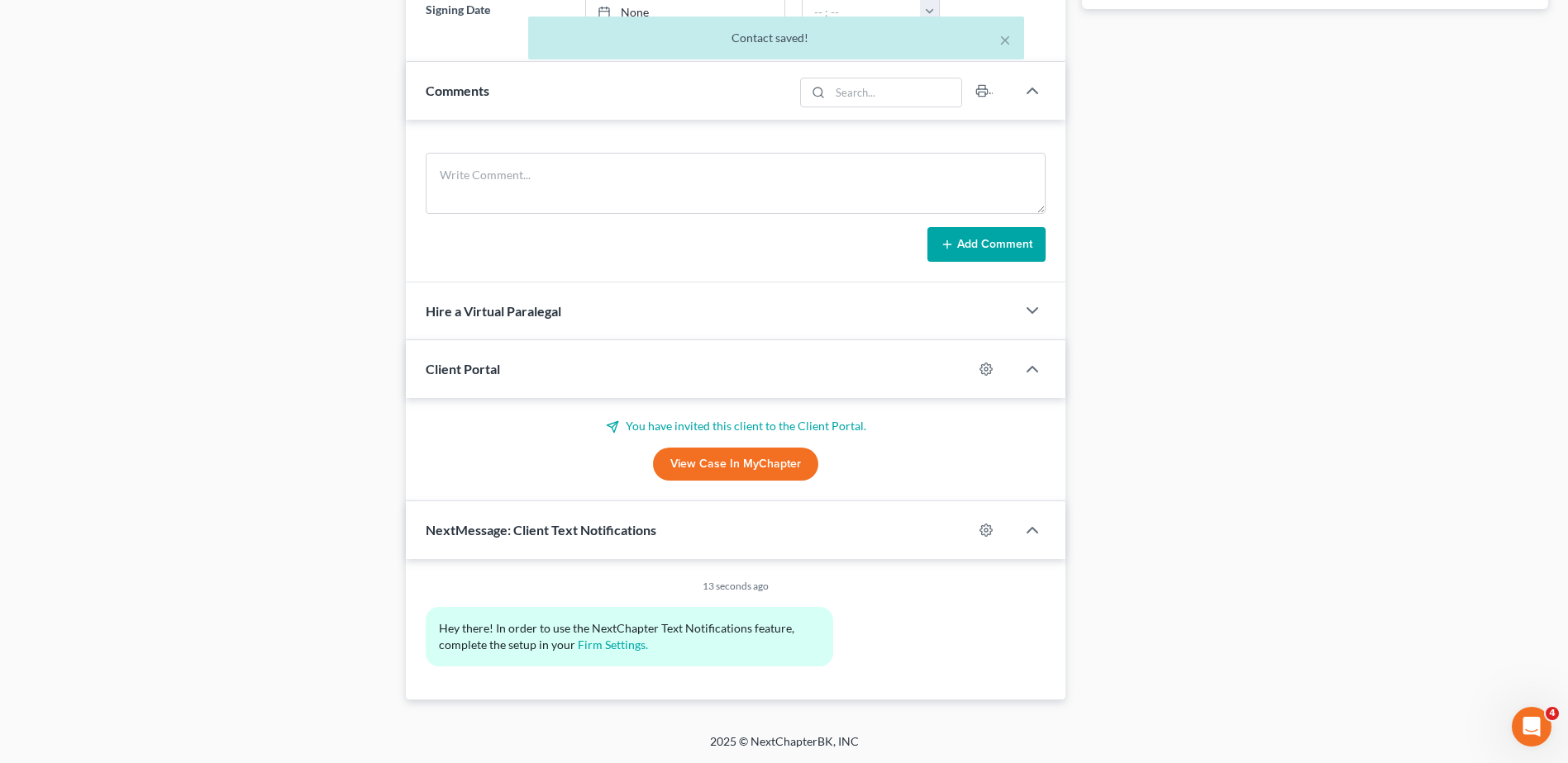
click at [739, 460] on link "View Case in MyChapter" at bounding box center [735, 464] width 166 height 33
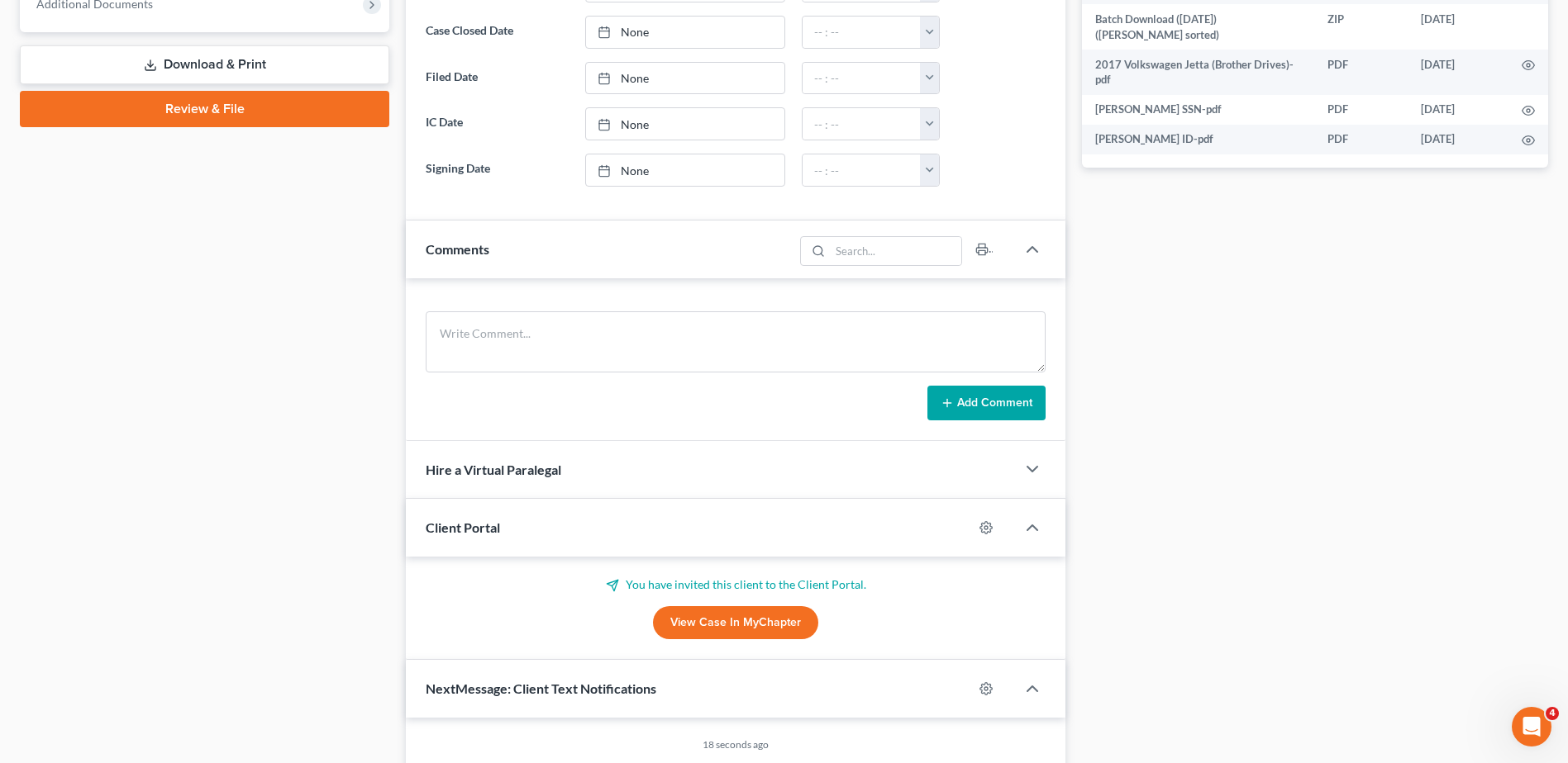
scroll to position [0, 0]
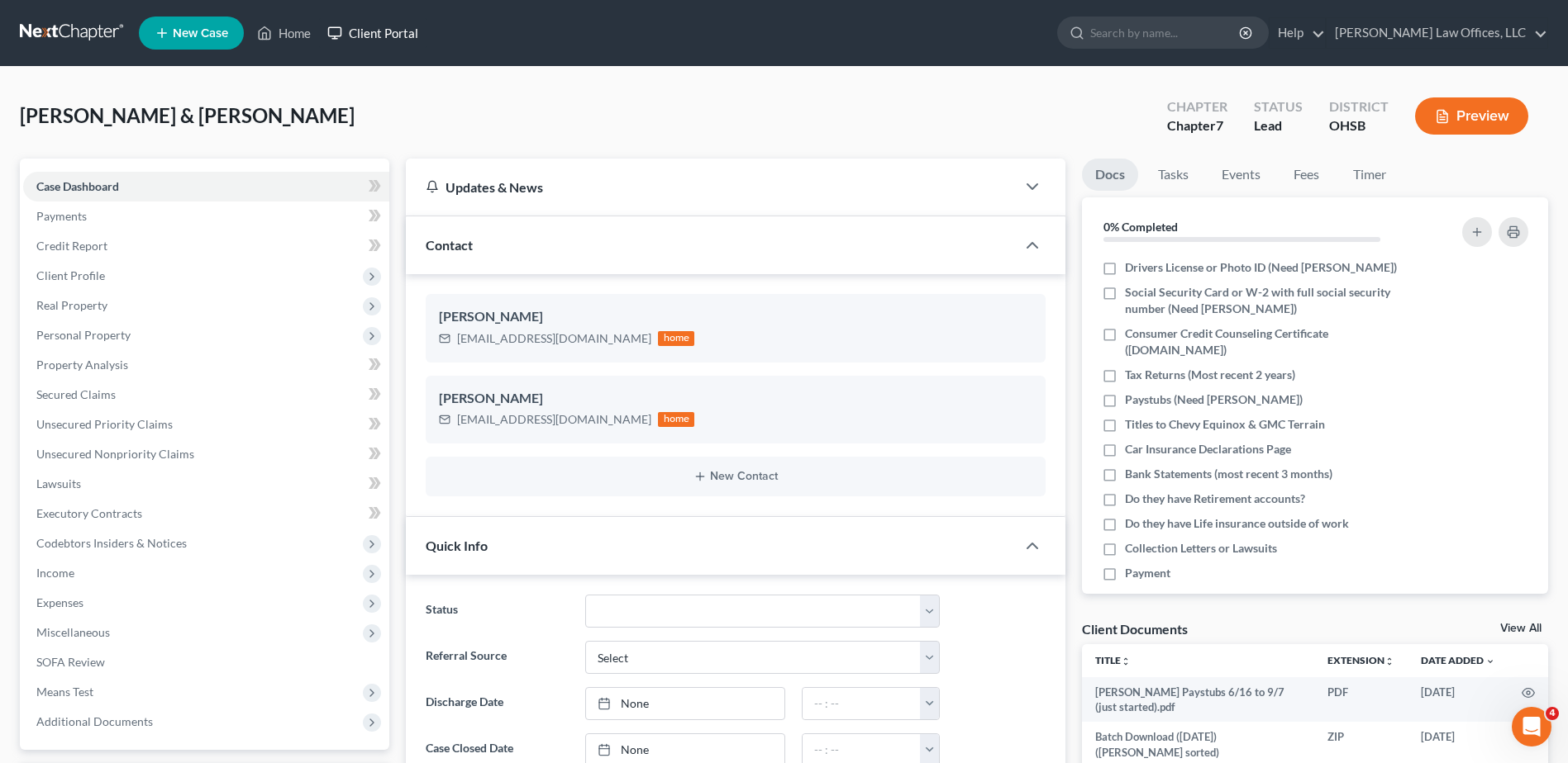
click at [365, 39] on link "Client Portal" at bounding box center [373, 33] width 108 height 30
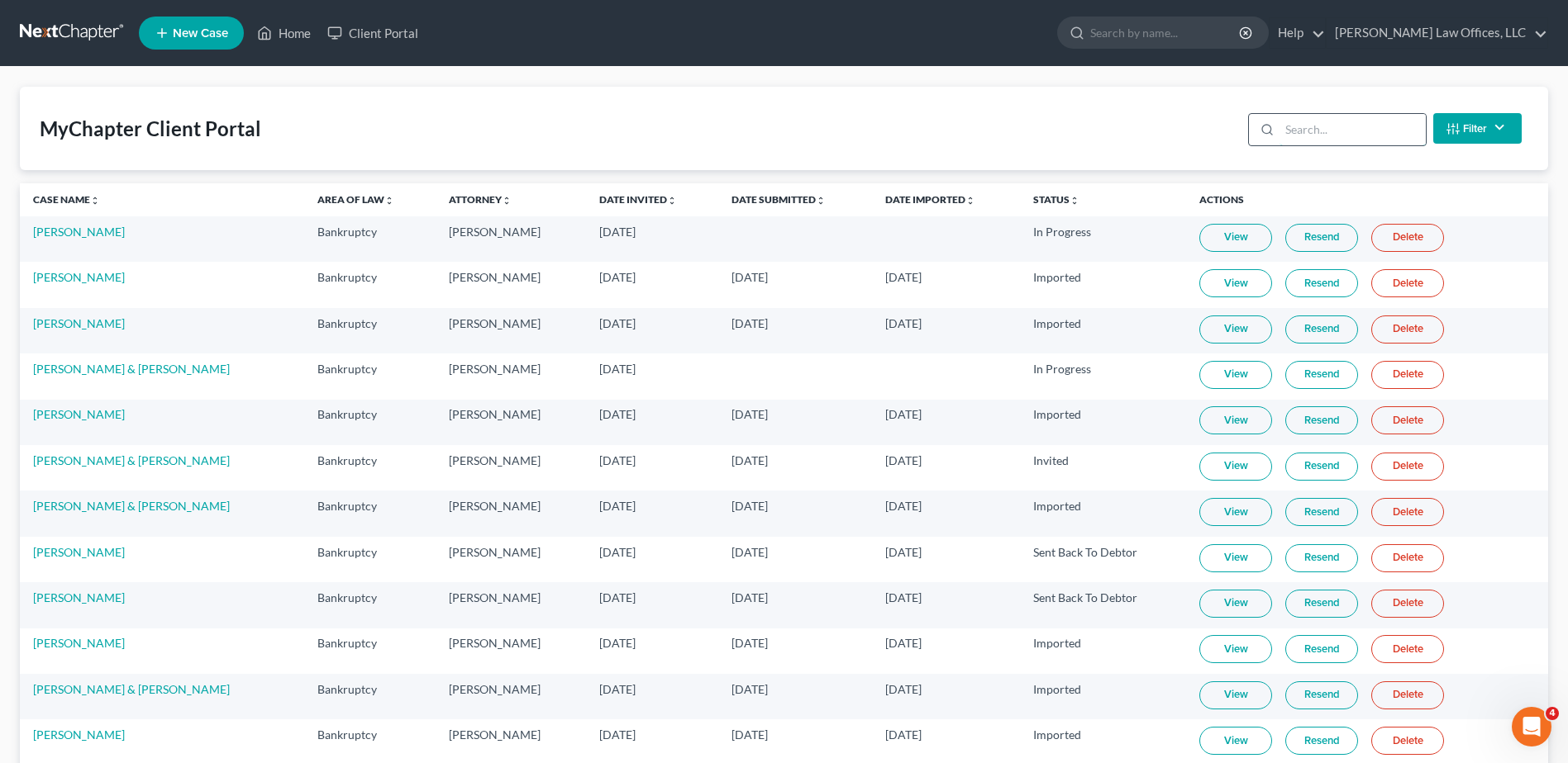
click at [1351, 133] on input "search" at bounding box center [1352, 129] width 146 height 32
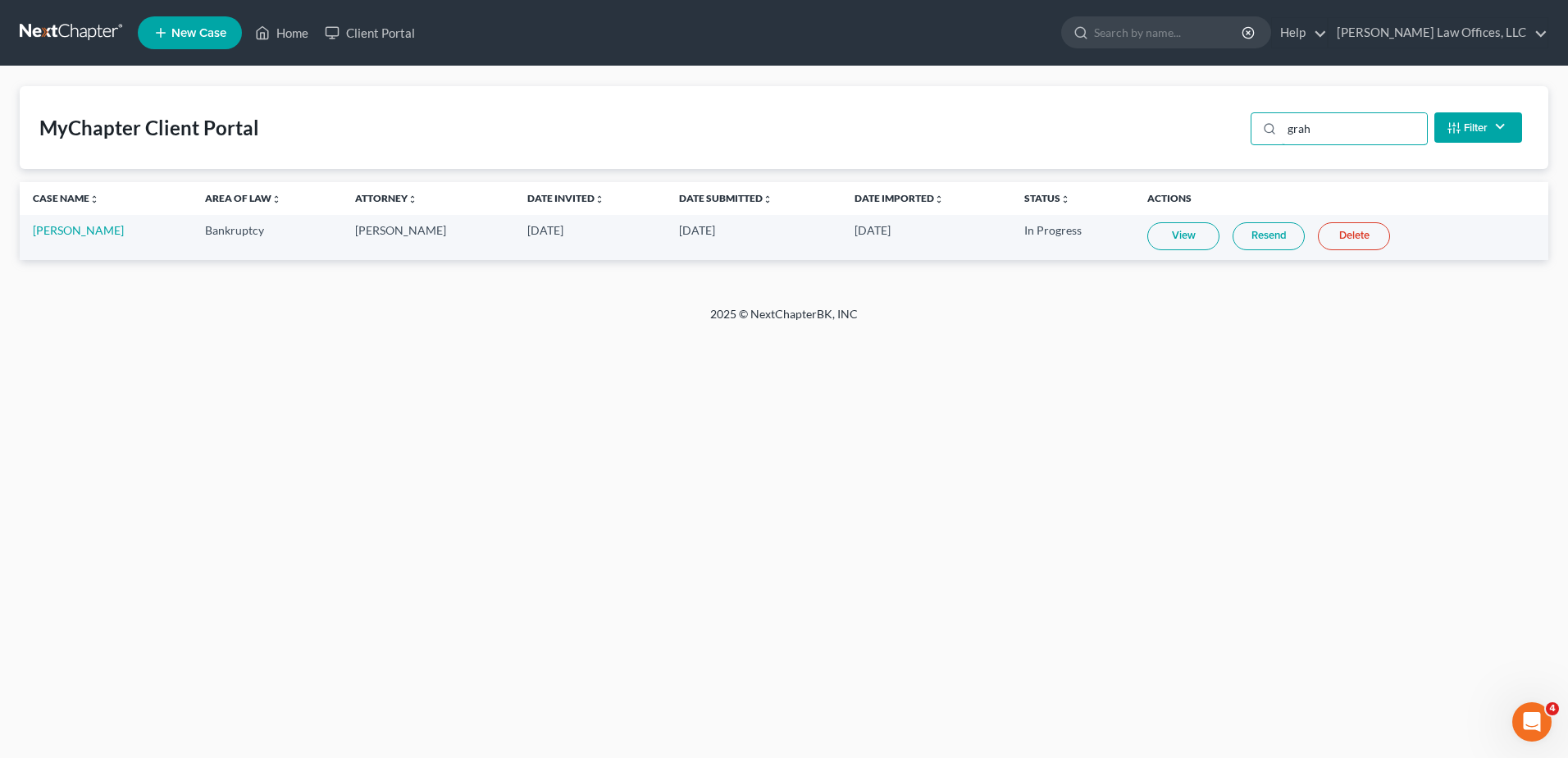
type input "grah"
click at [1251, 241] on link "Resend" at bounding box center [1269, 236] width 73 height 28
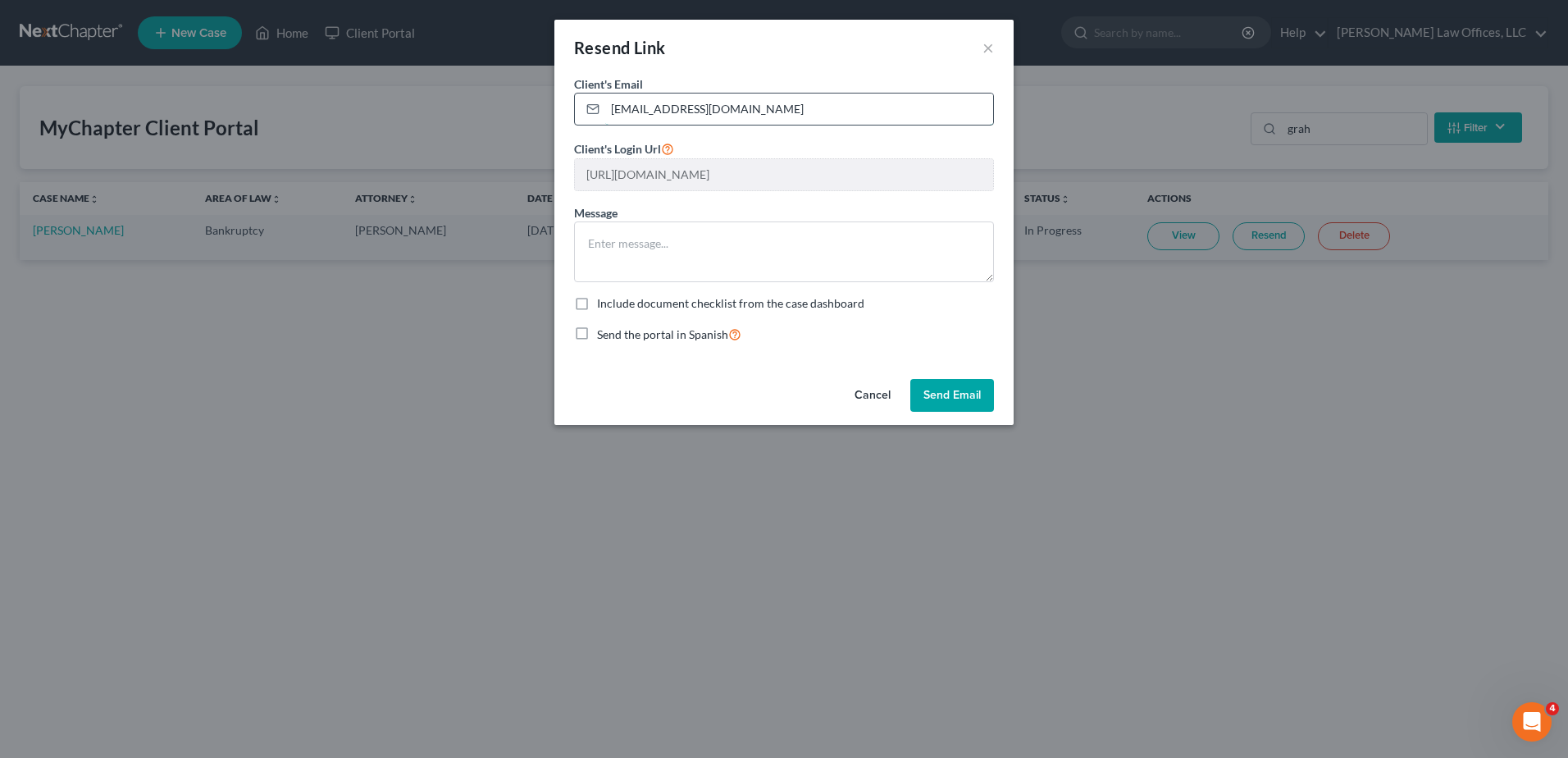
drag, startPoint x: 729, startPoint y: 109, endPoint x: 600, endPoint y: 113, distance: 129.1
click at [600, 113] on div "[EMAIL_ADDRESS][DOMAIN_NAME]" at bounding box center [784, 109] width 420 height 32
paste input "[EMAIL_ADDRESS][DOMAIN_NAME]"
type input "[EMAIL_ADDRESS][DOMAIN_NAME]"
click at [607, 243] on textarea at bounding box center [784, 252] width 420 height 61
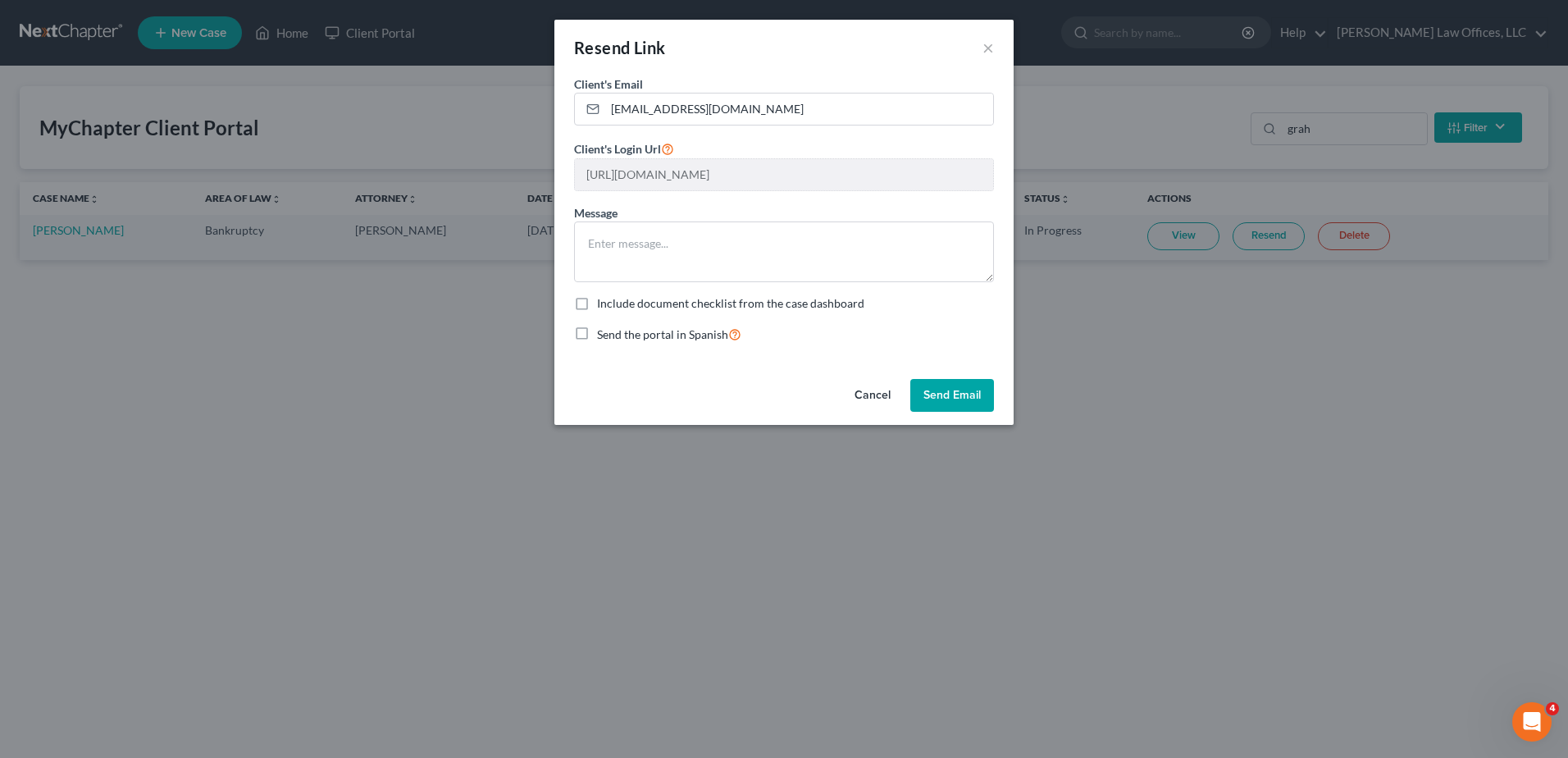
click at [940, 395] on button "Send Email" at bounding box center [953, 396] width 84 height 32
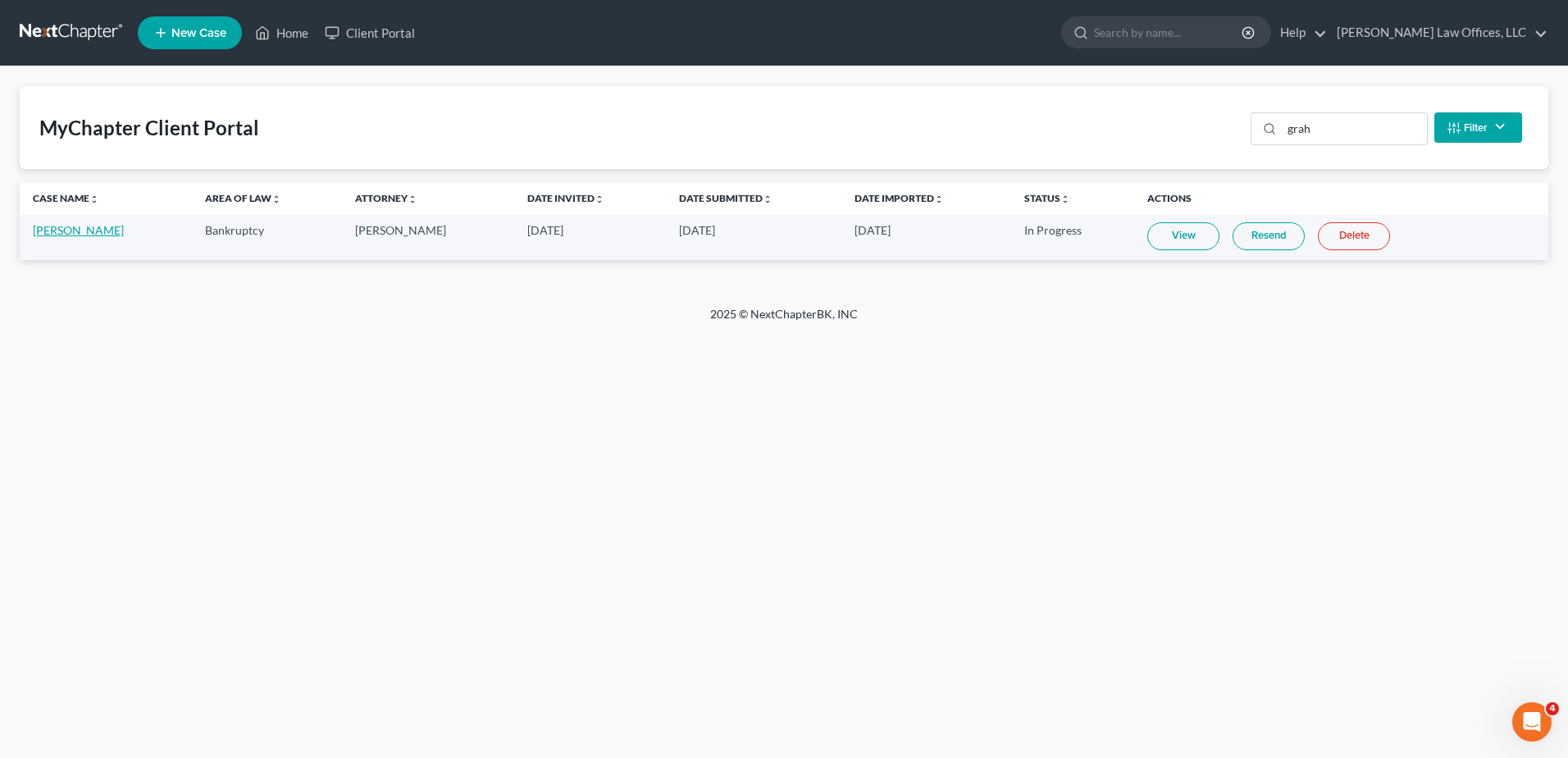
click at [44, 233] on link "[PERSON_NAME]" at bounding box center [77, 230] width 91 height 14
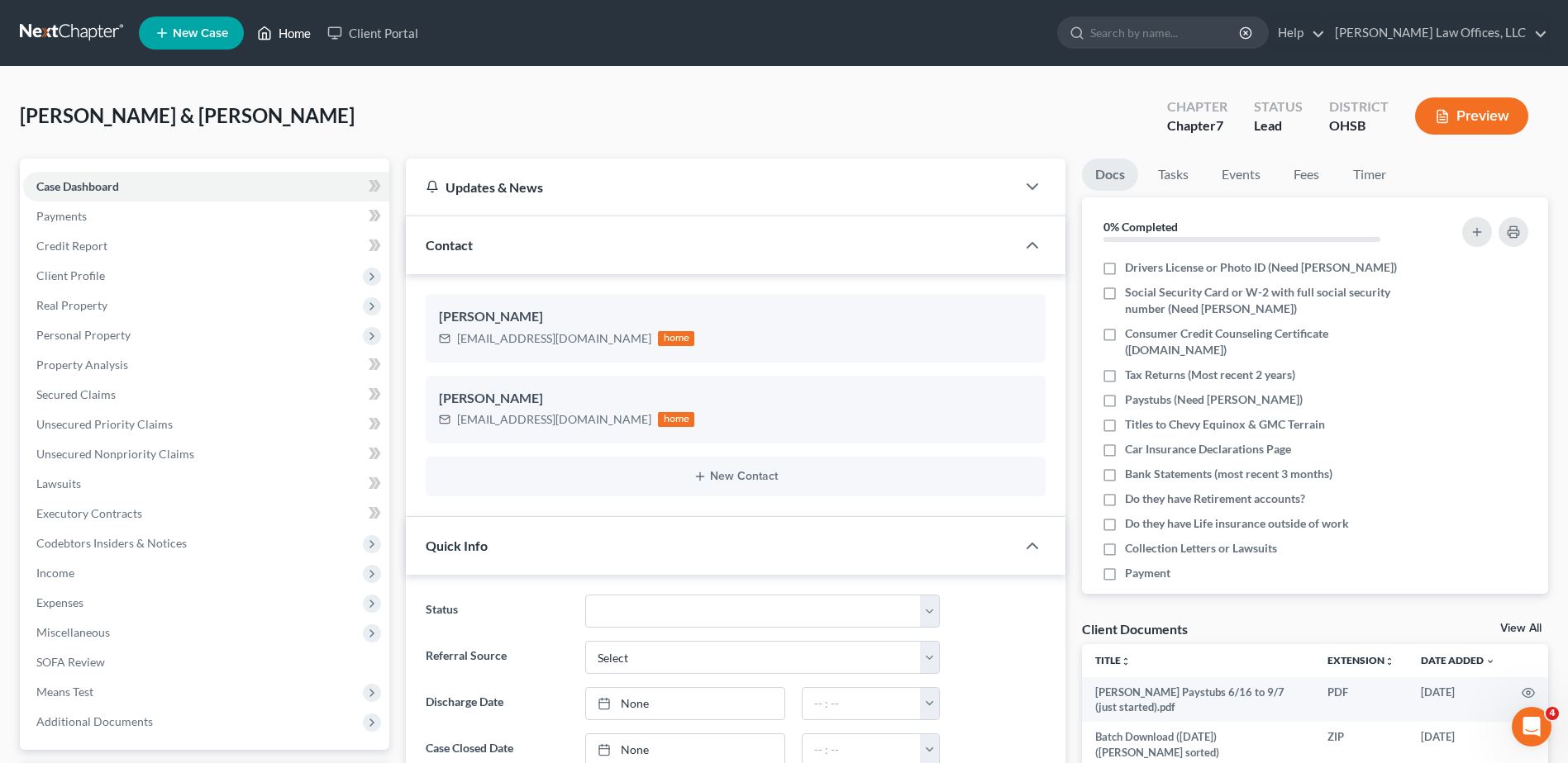
click at [301, 32] on link "Home" at bounding box center [283, 33] width 70 height 30
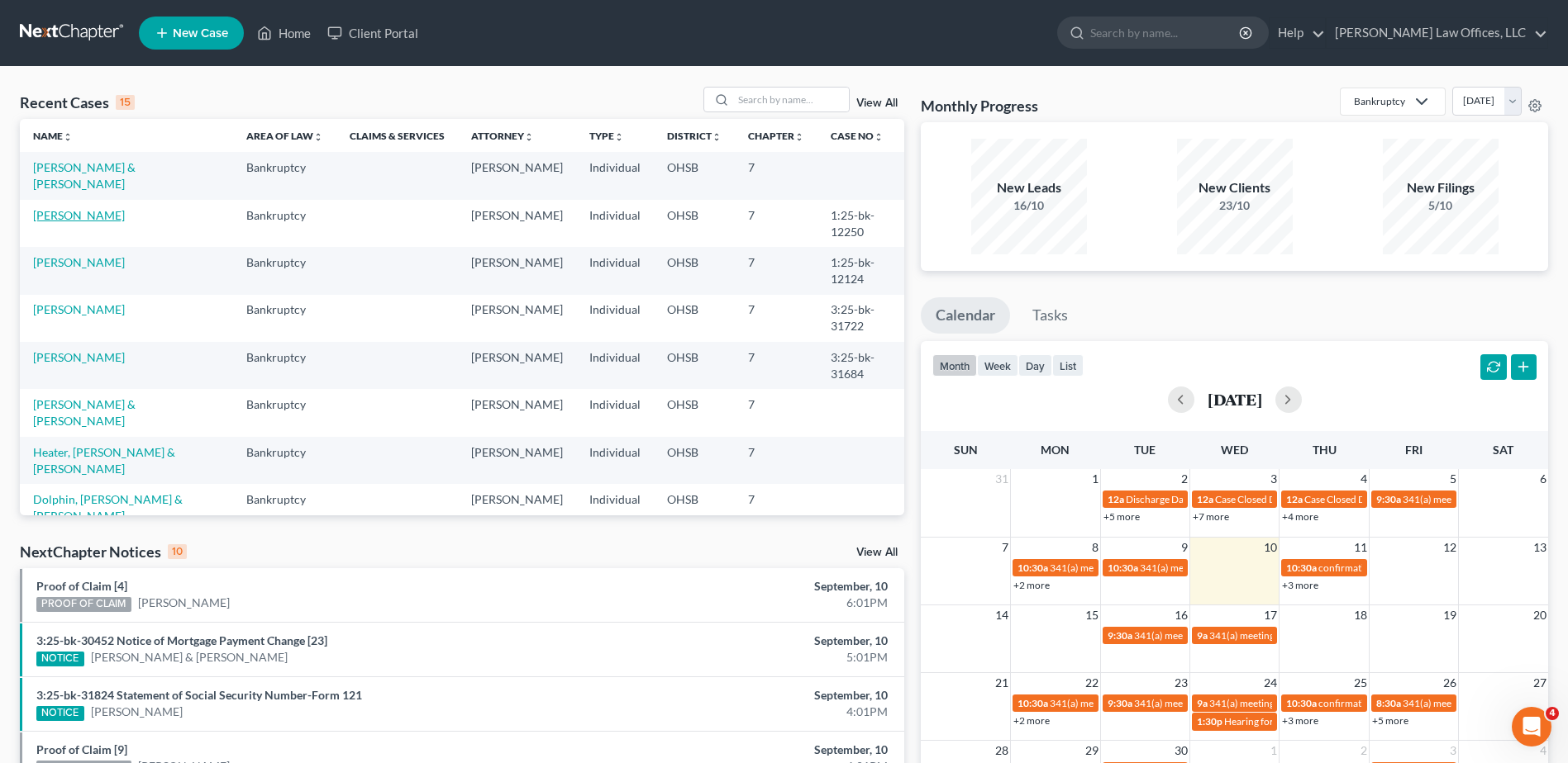
click at [49, 220] on link "[PERSON_NAME]" at bounding box center [78, 215] width 91 height 14
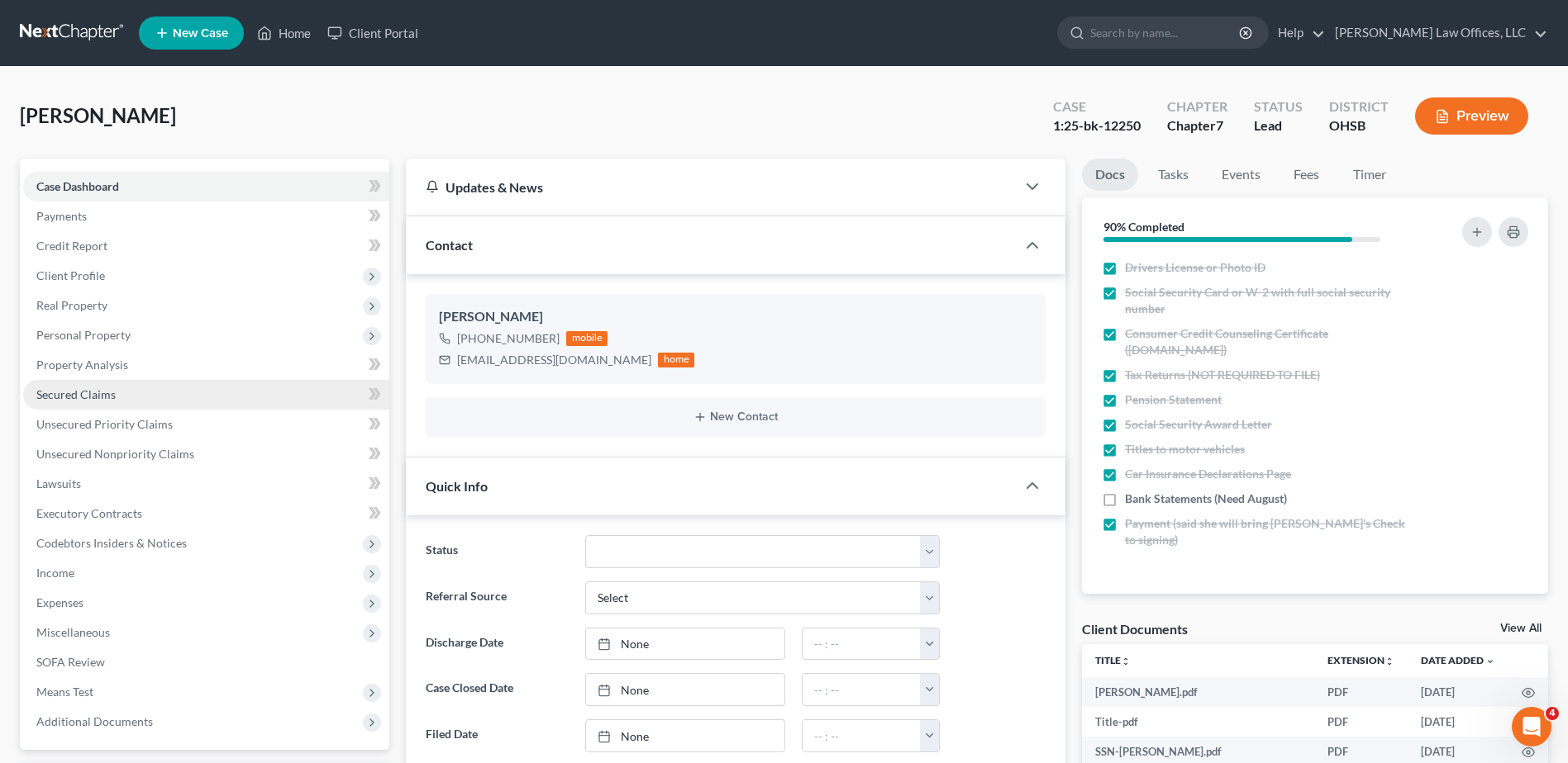
click at [79, 396] on span "Secured Claims" at bounding box center [76, 394] width 79 height 14
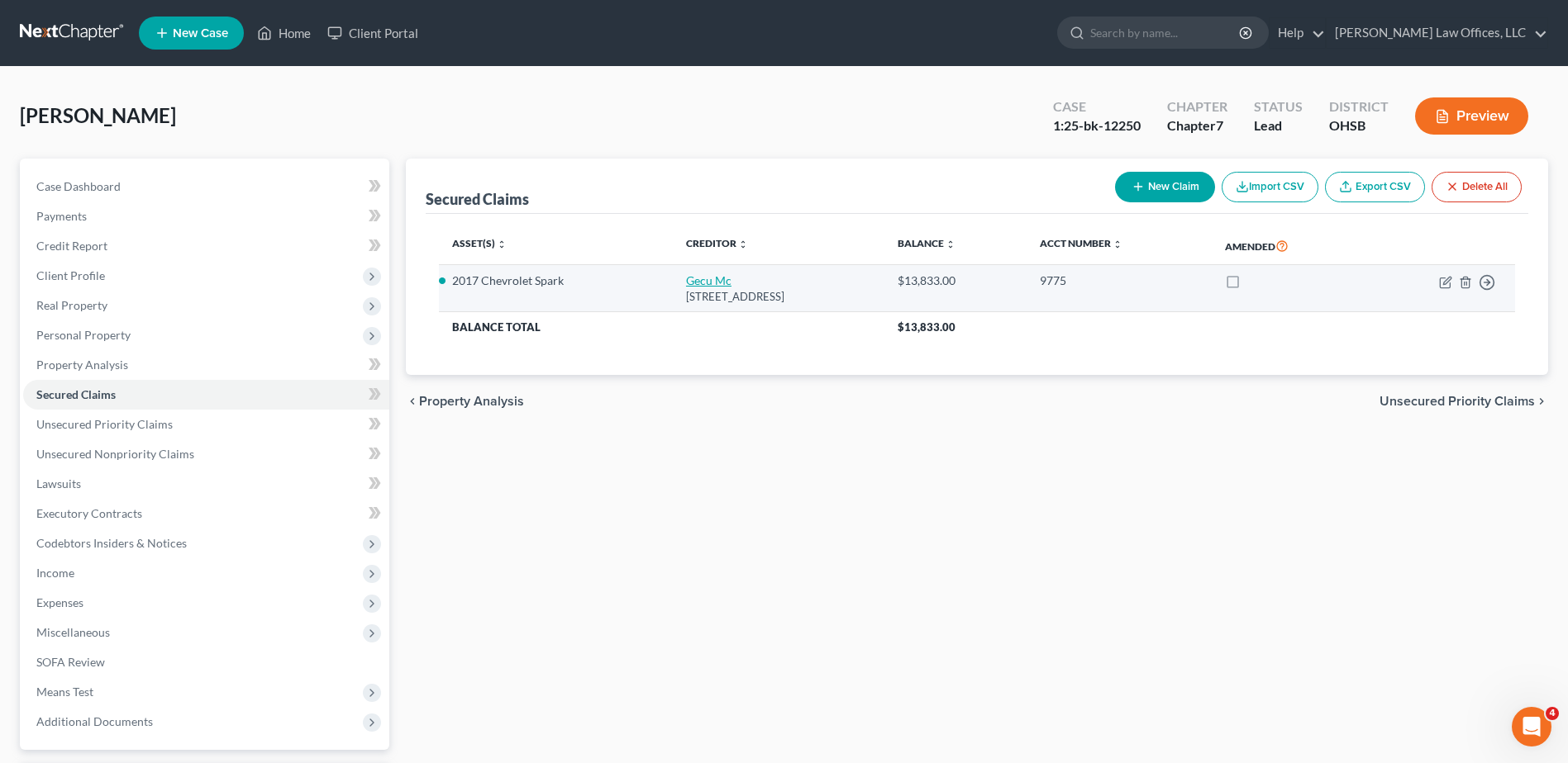
drag, startPoint x: 857, startPoint y: 295, endPoint x: 654, endPoint y: 283, distance: 203.4
click at [673, 283] on td "Gecu Mc 10485 Reading Rd, Cincinnati, OH 45241" at bounding box center [779, 289] width 212 height 47
drag, startPoint x: 654, startPoint y: 283, endPoint x: 668, endPoint y: 295, distance: 18.4
copy td "Gecu Mc 10485 Reading Rd, Cincinnati, OH 45241"
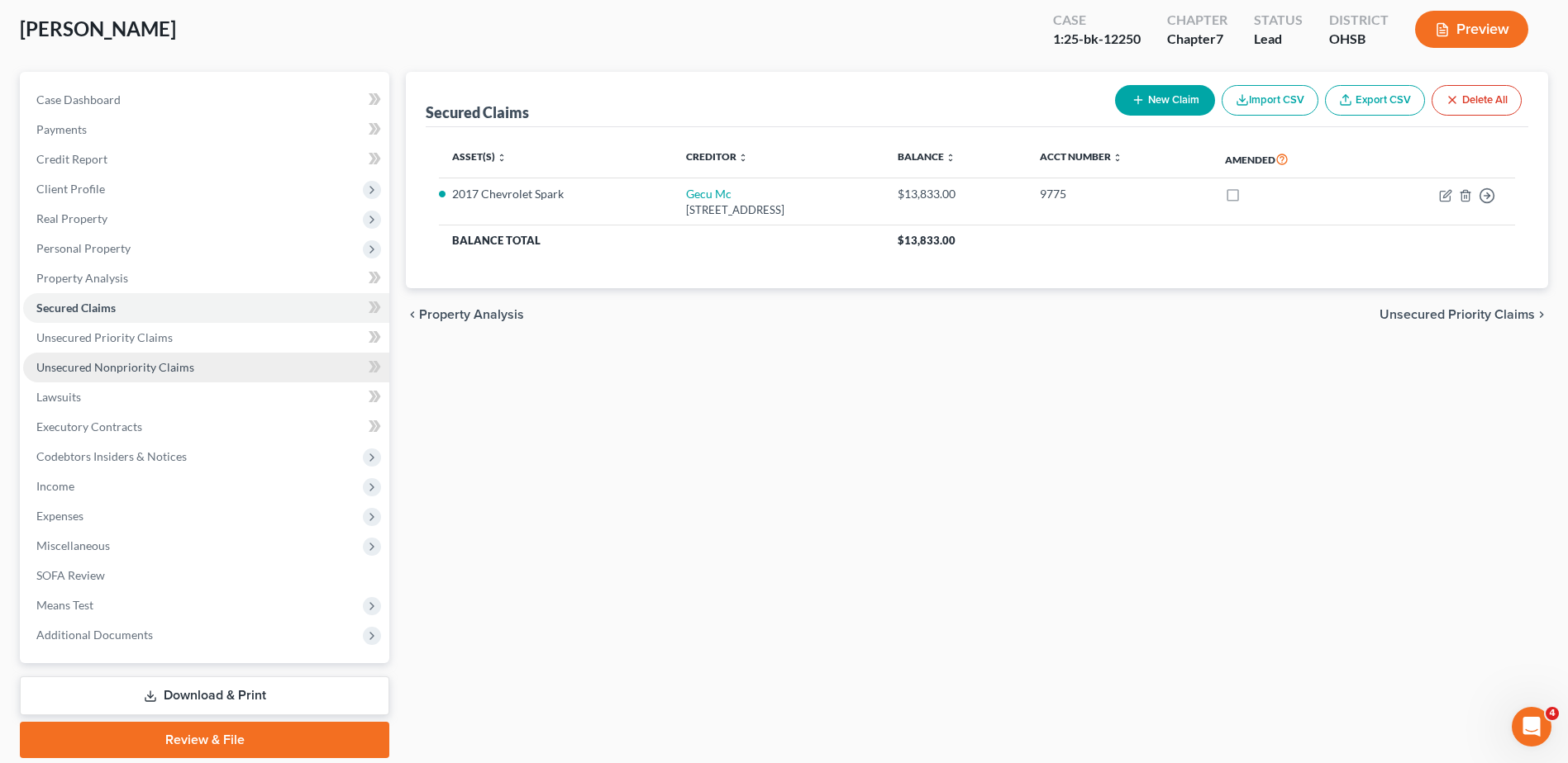
scroll to position [144, 0]
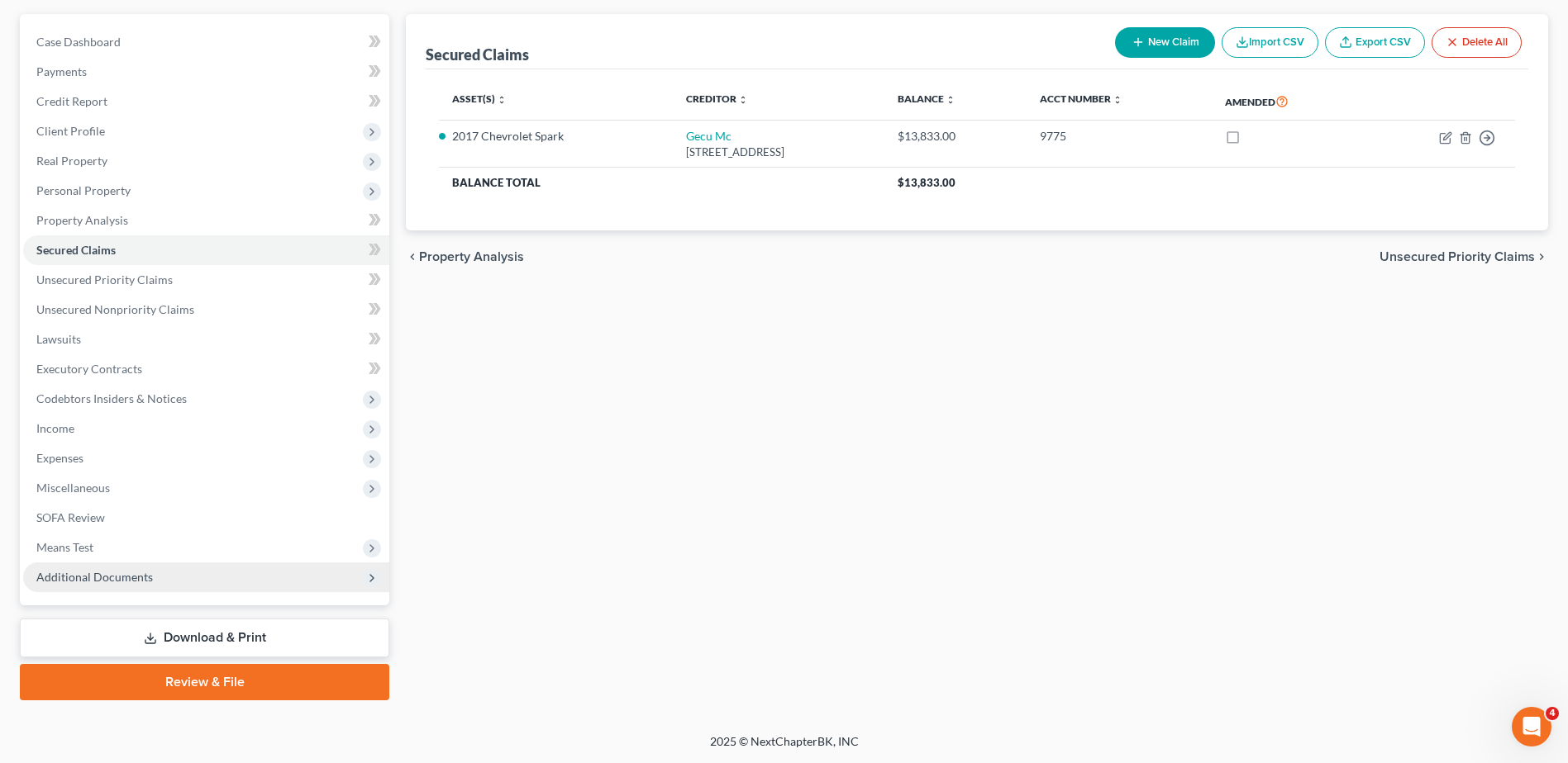
click at [100, 575] on span "Additional Documents" at bounding box center [94, 576] width 116 height 14
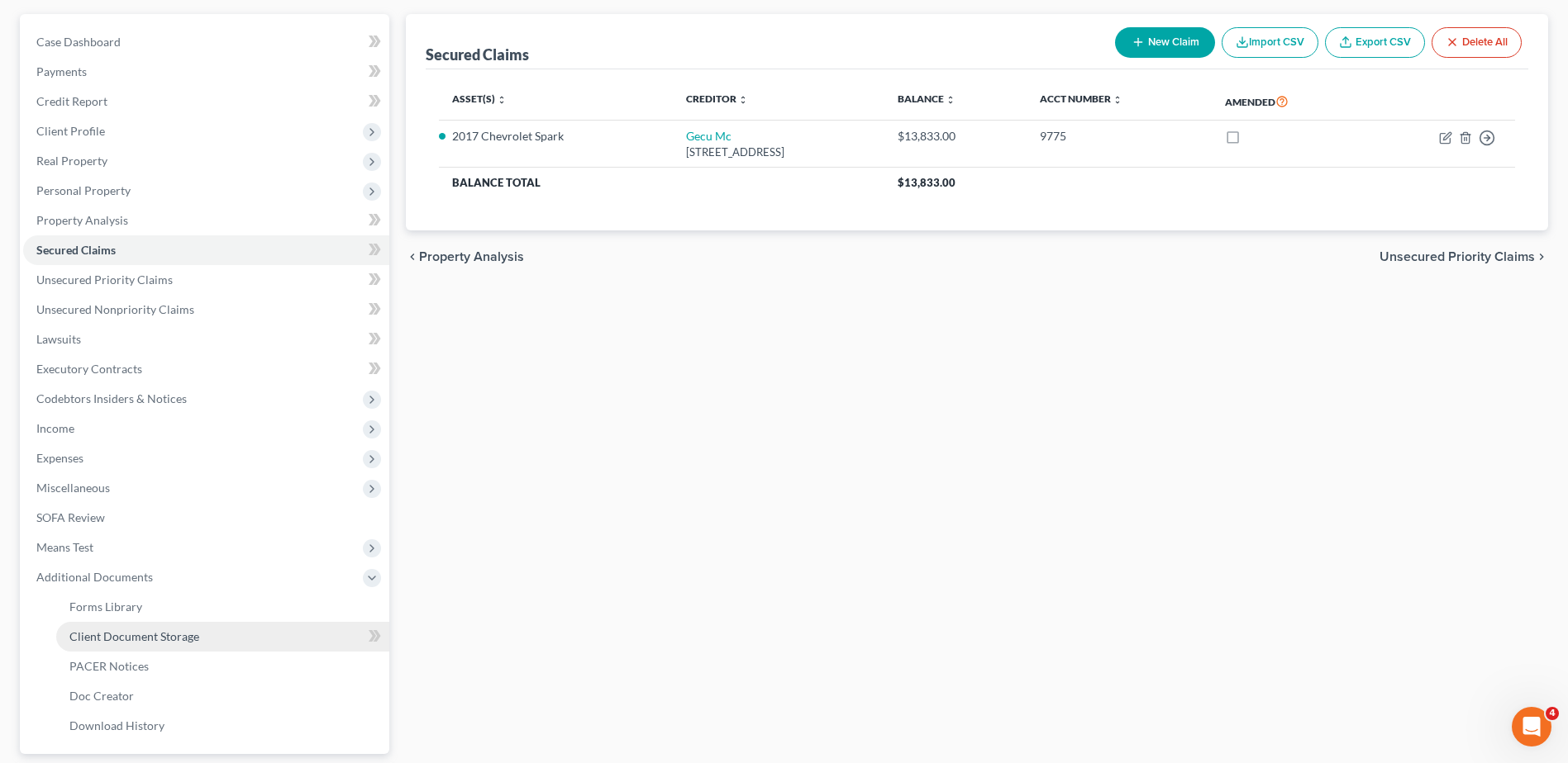
click at [108, 631] on span "Client Document Storage" at bounding box center [134, 636] width 130 height 14
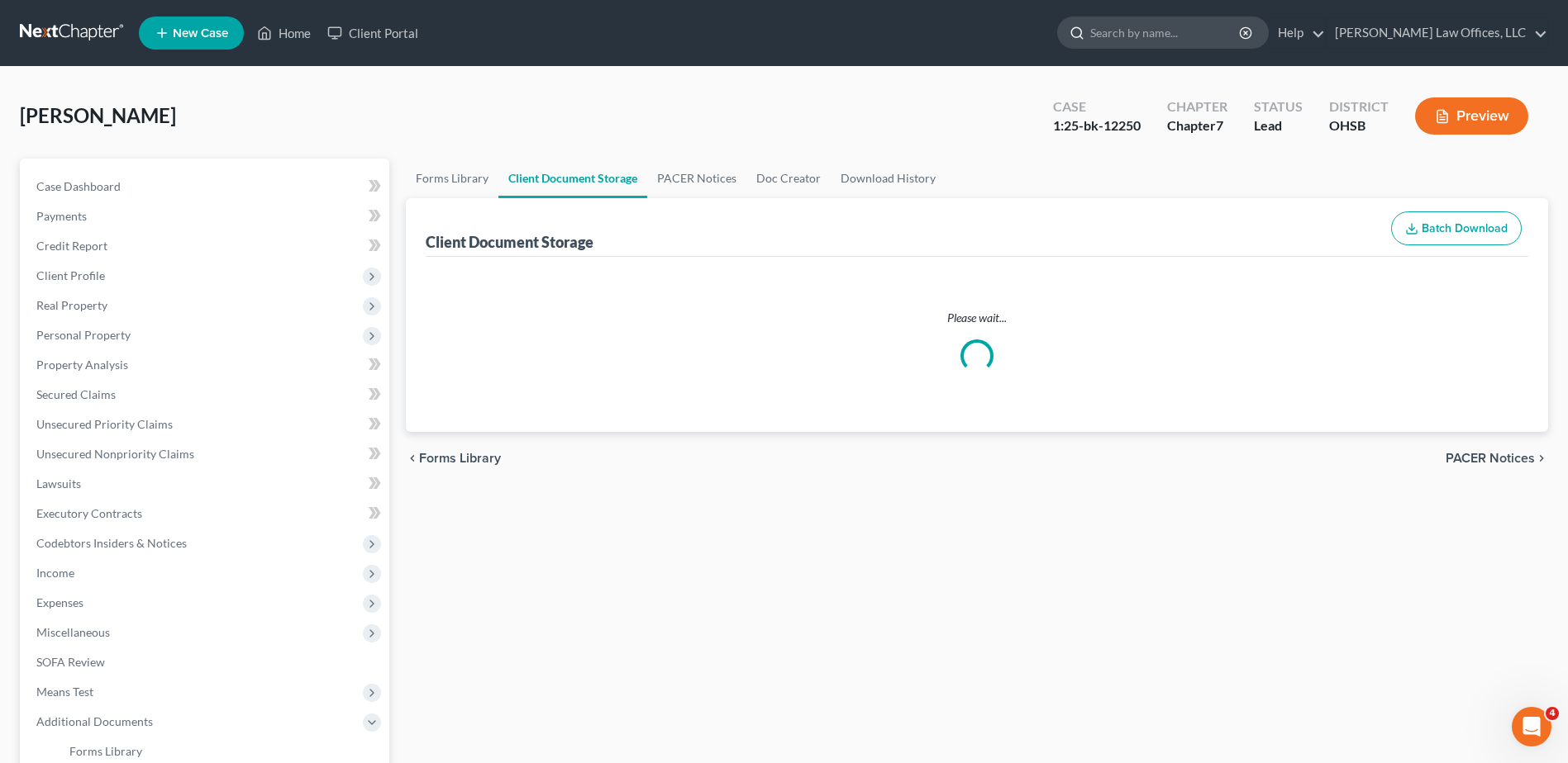
select select "7"
select select "52"
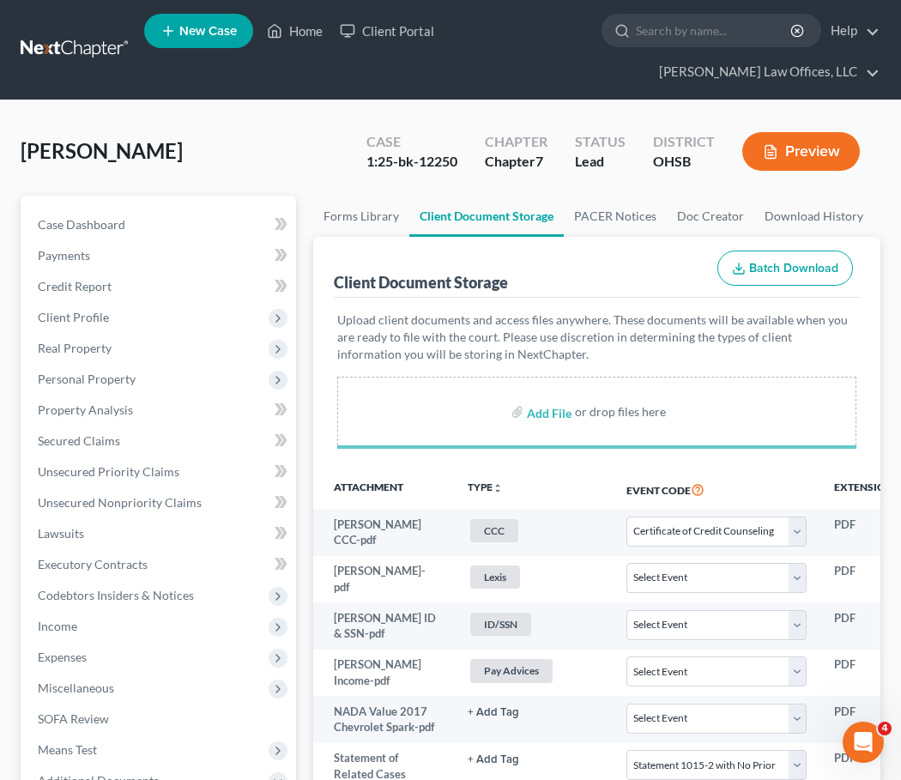
select select "7"
select select "52"
